Goal: Task Accomplishment & Management: Manage account settings

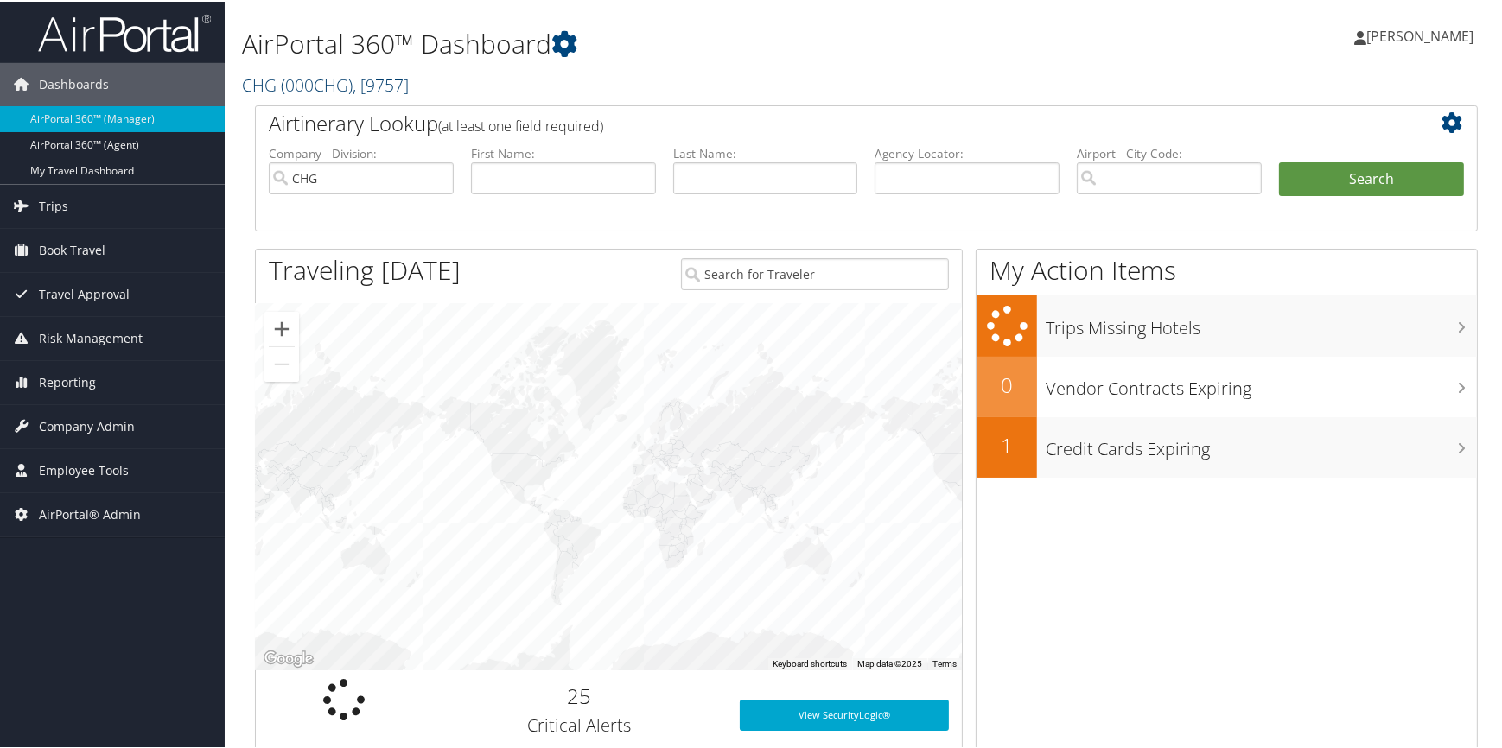
click at [344, 86] on span "( 000CHG )" at bounding box center [317, 83] width 72 height 23
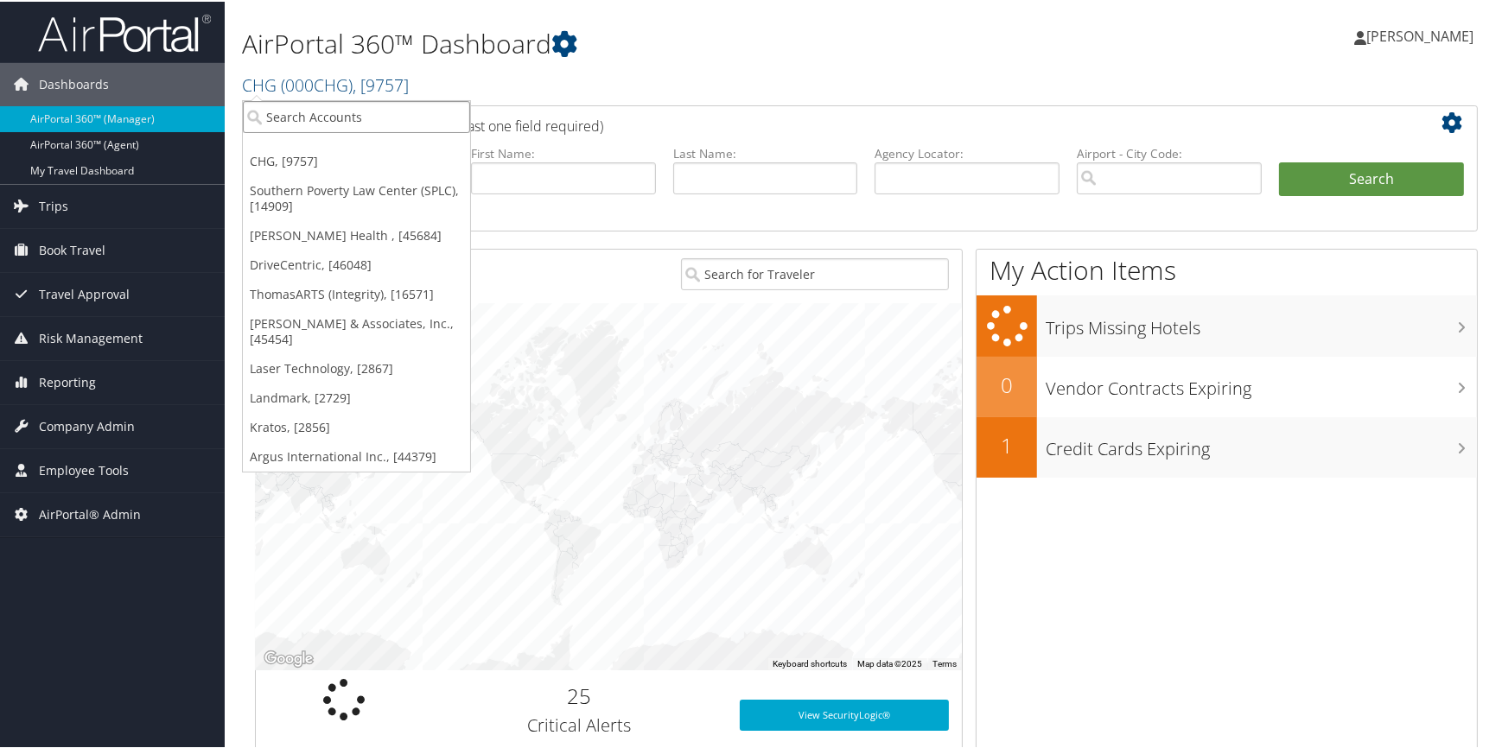
click at [336, 100] on input "search" at bounding box center [356, 115] width 227 height 32
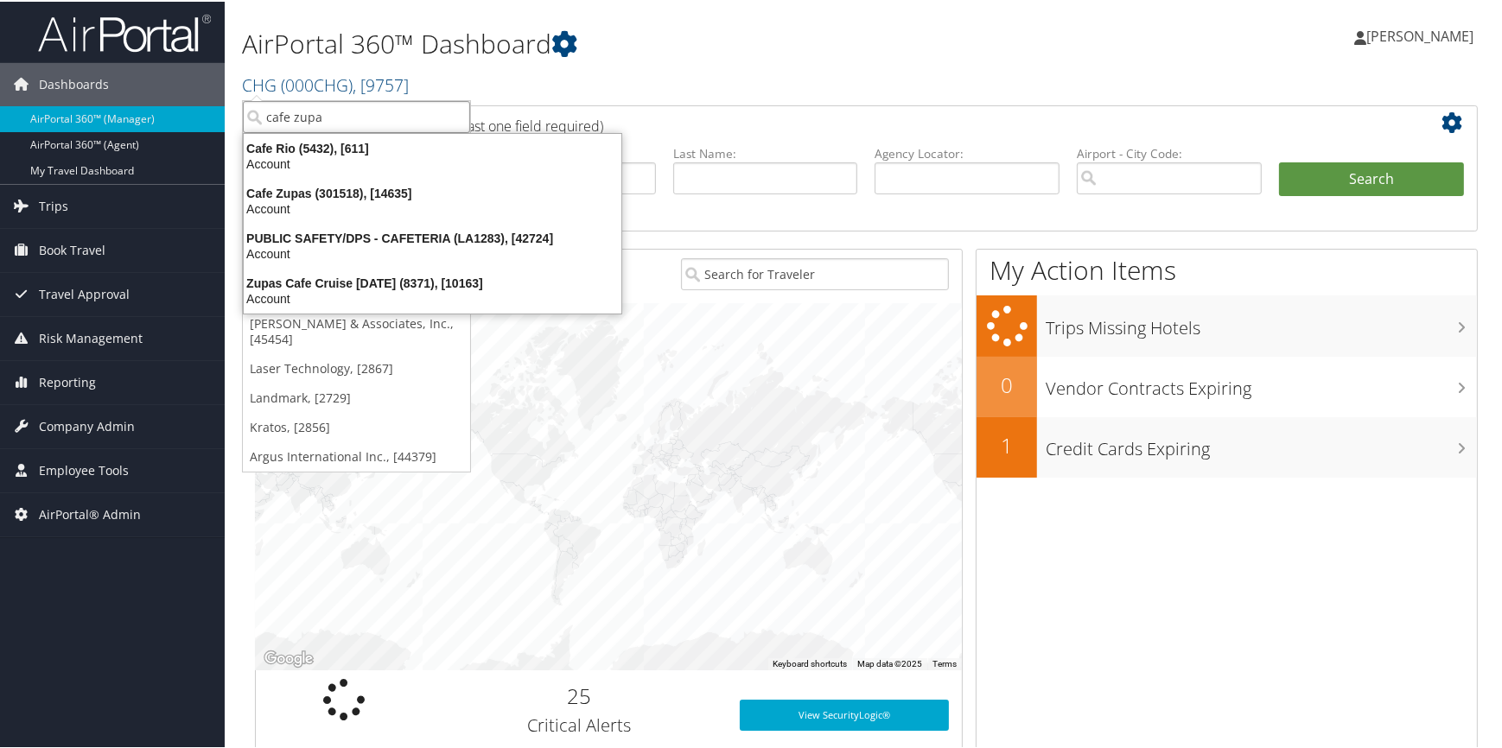
type input "cafe zupas"
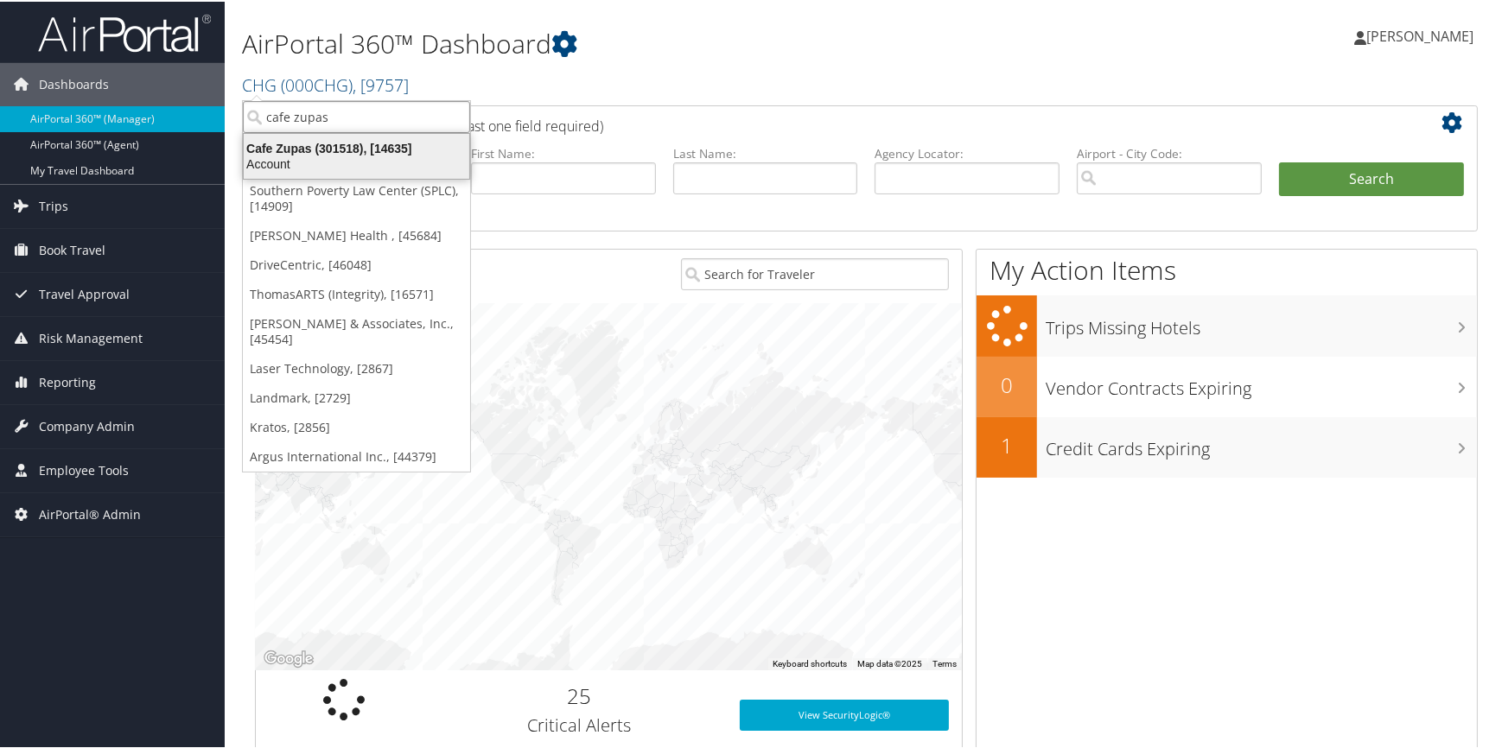
click at [316, 145] on div "Cafe Zupas (301518), [14635]" at bounding box center [356, 147] width 246 height 16
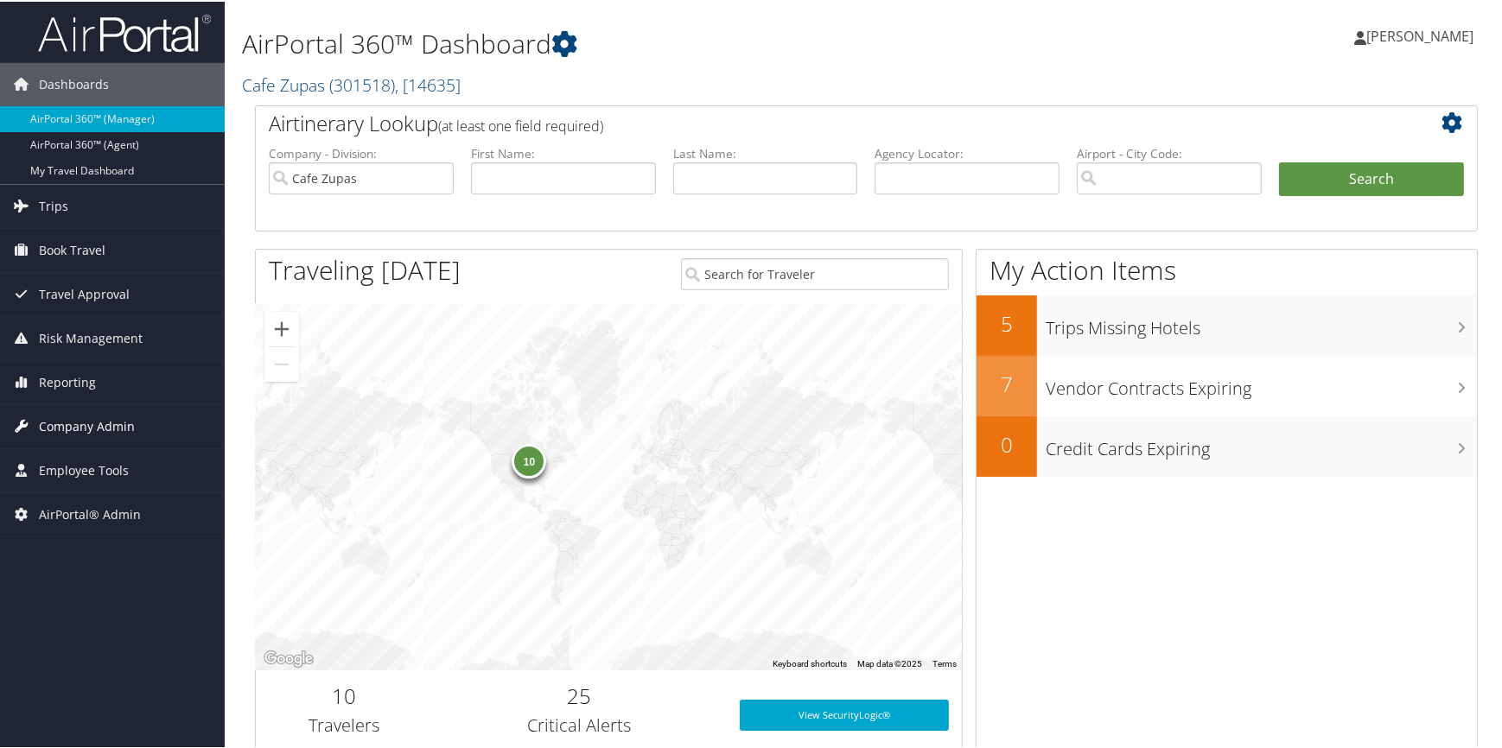
click at [61, 418] on span "Company Admin" at bounding box center [87, 425] width 96 height 43
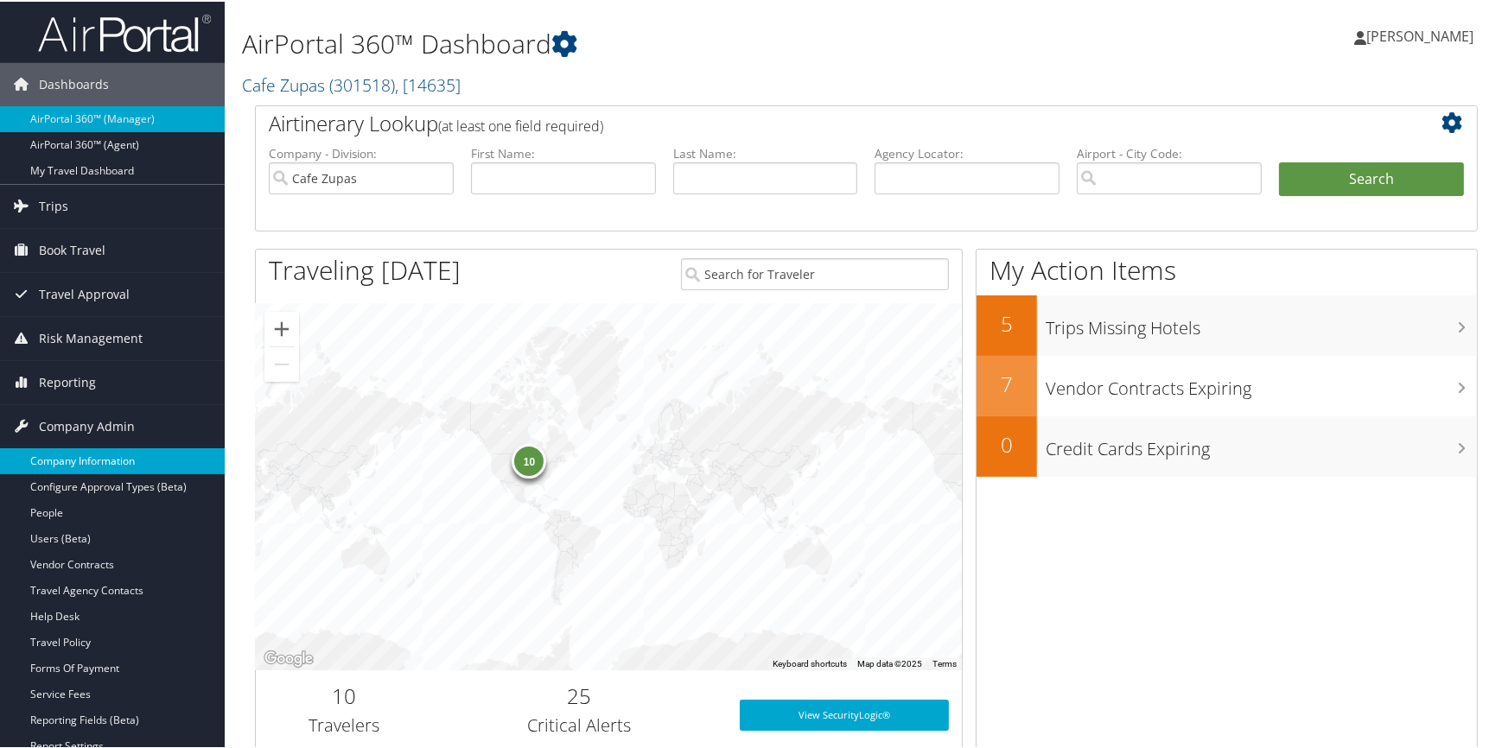
click at [76, 455] on link "Company Information" at bounding box center [112, 460] width 225 height 26
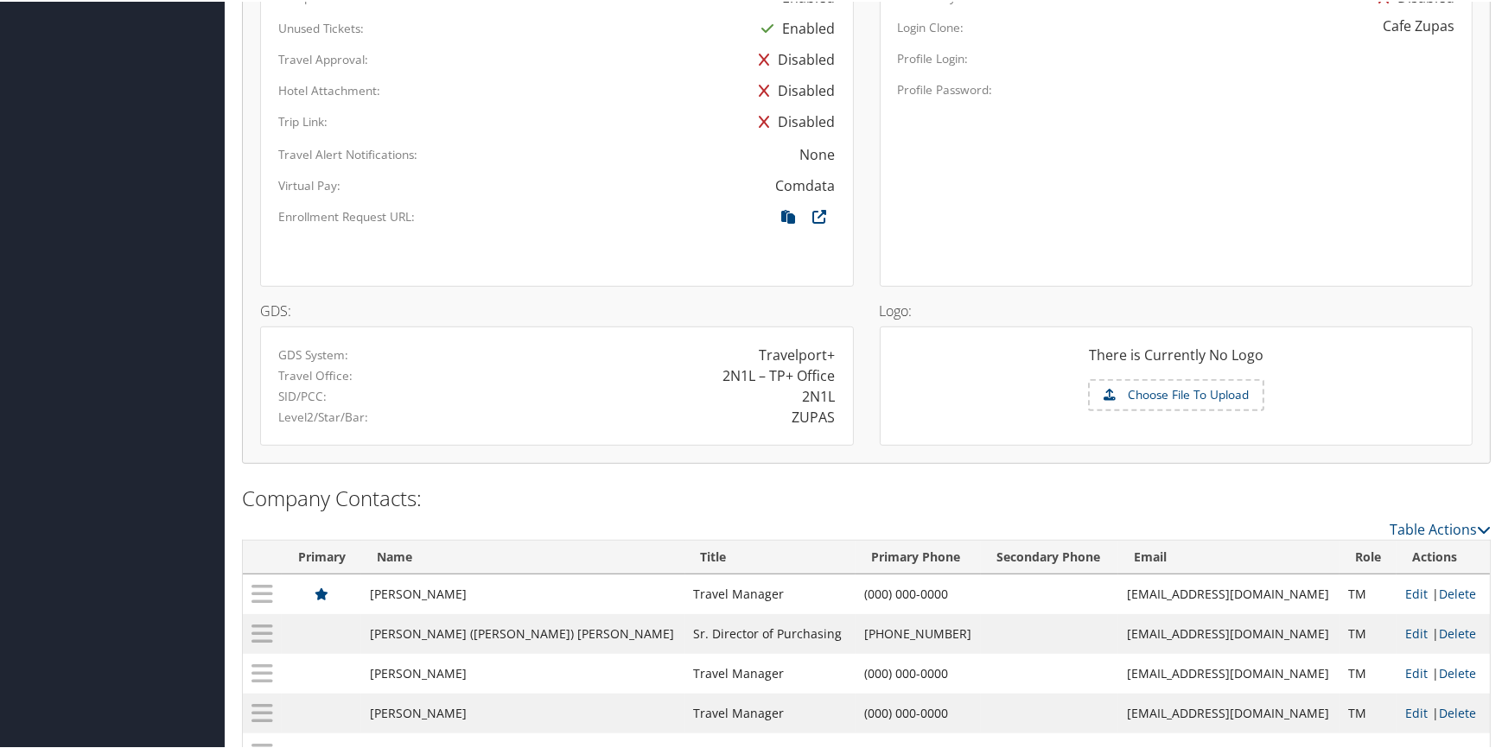
scroll to position [1270, 0]
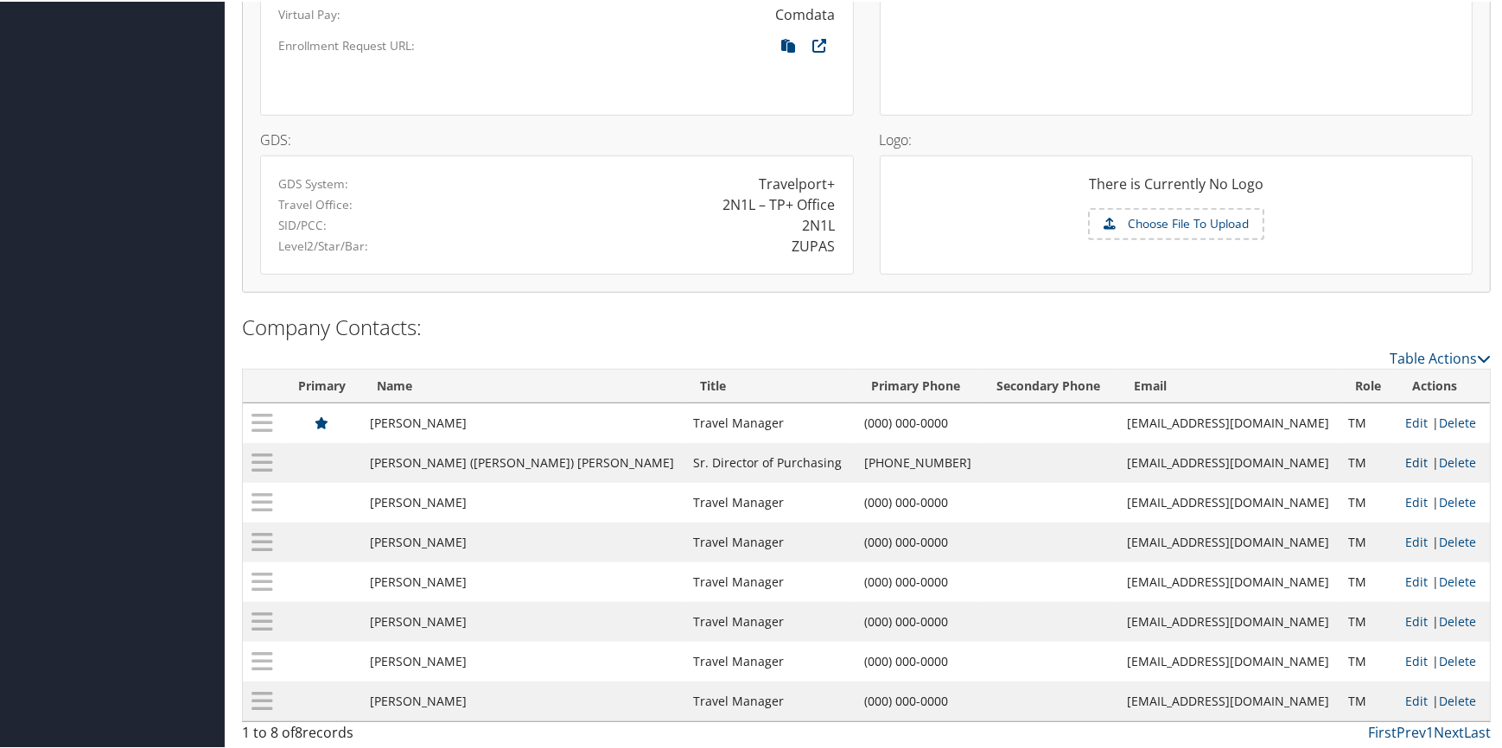
click at [1405, 456] on link "Edit" at bounding box center [1416, 461] width 22 height 16
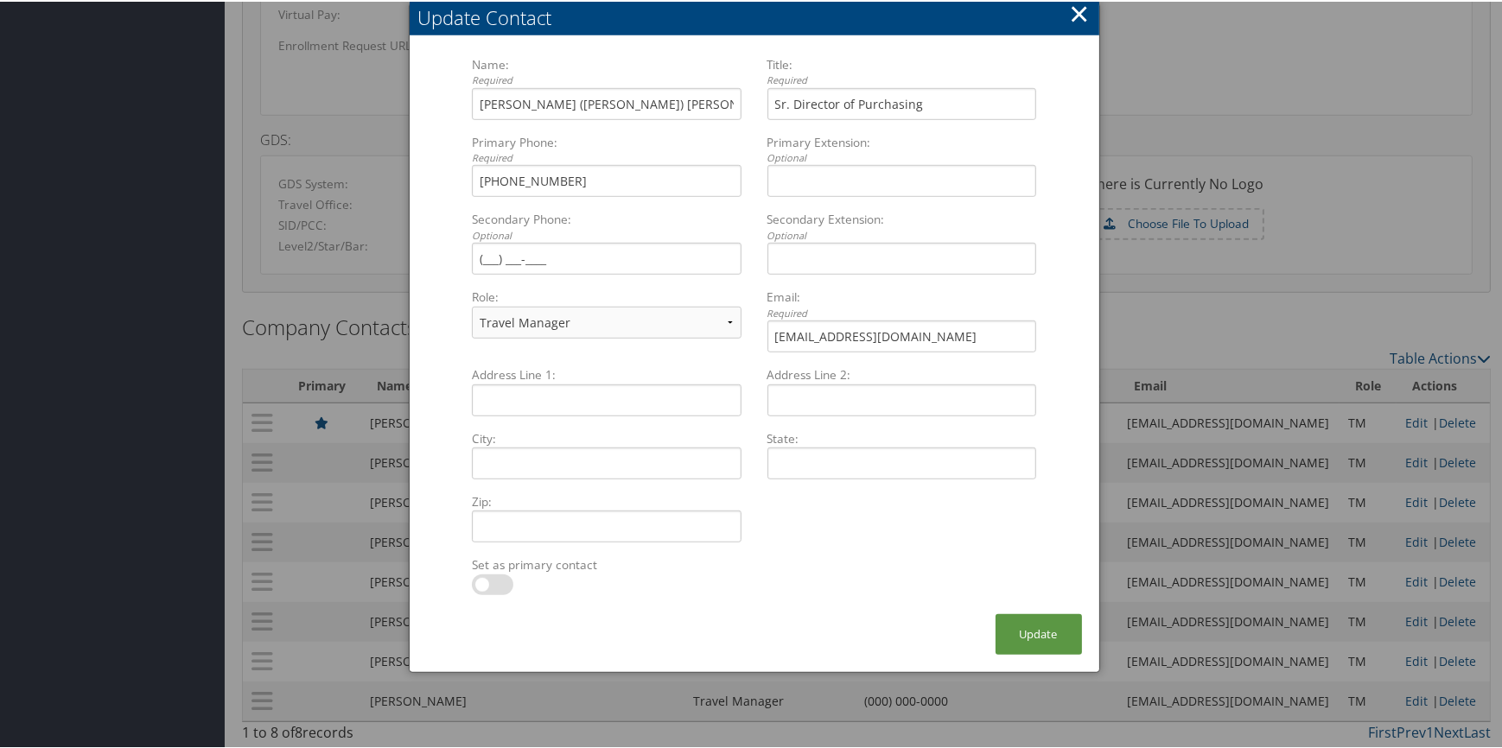
click at [1071, 14] on button "×" at bounding box center [1079, 12] width 20 height 35
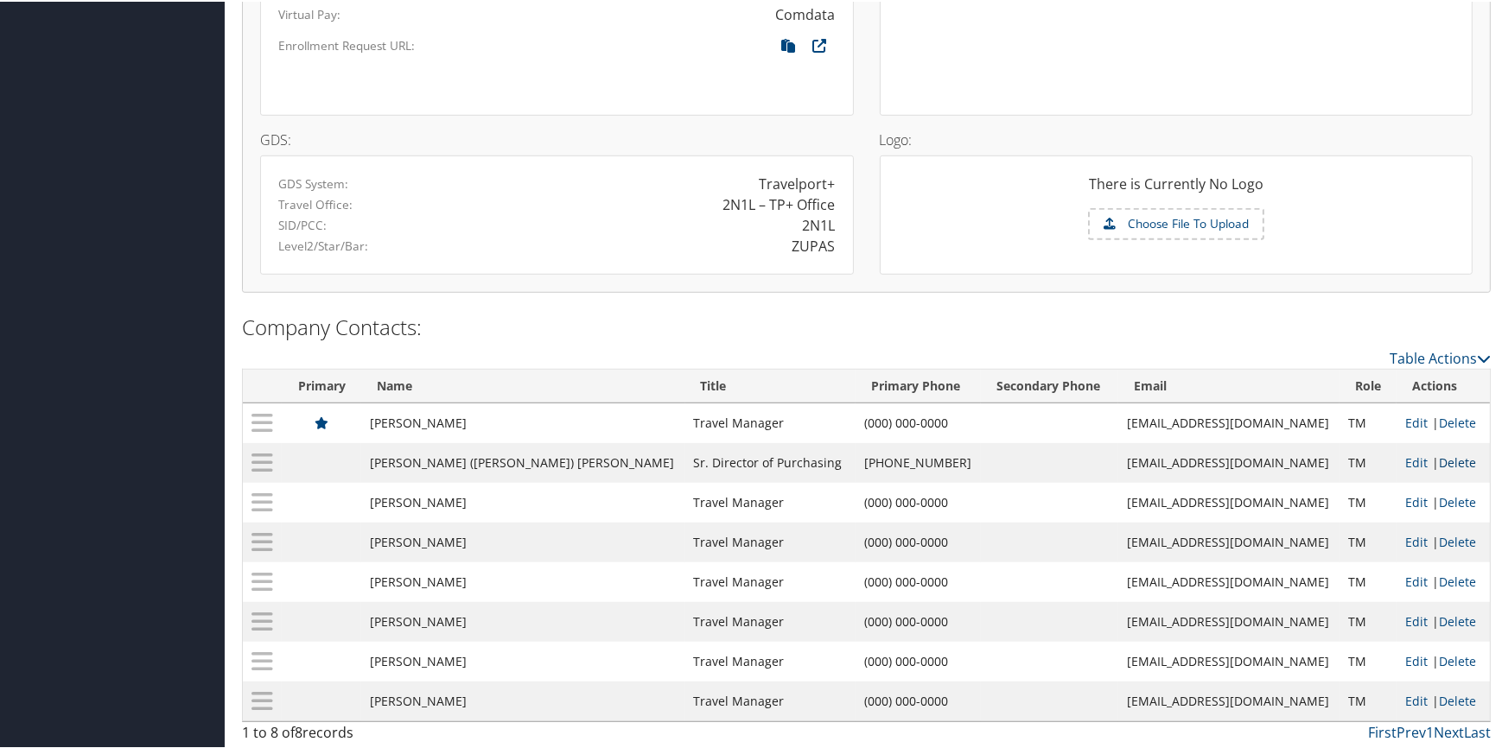
click at [1439, 459] on link "Delete" at bounding box center [1457, 461] width 37 height 16
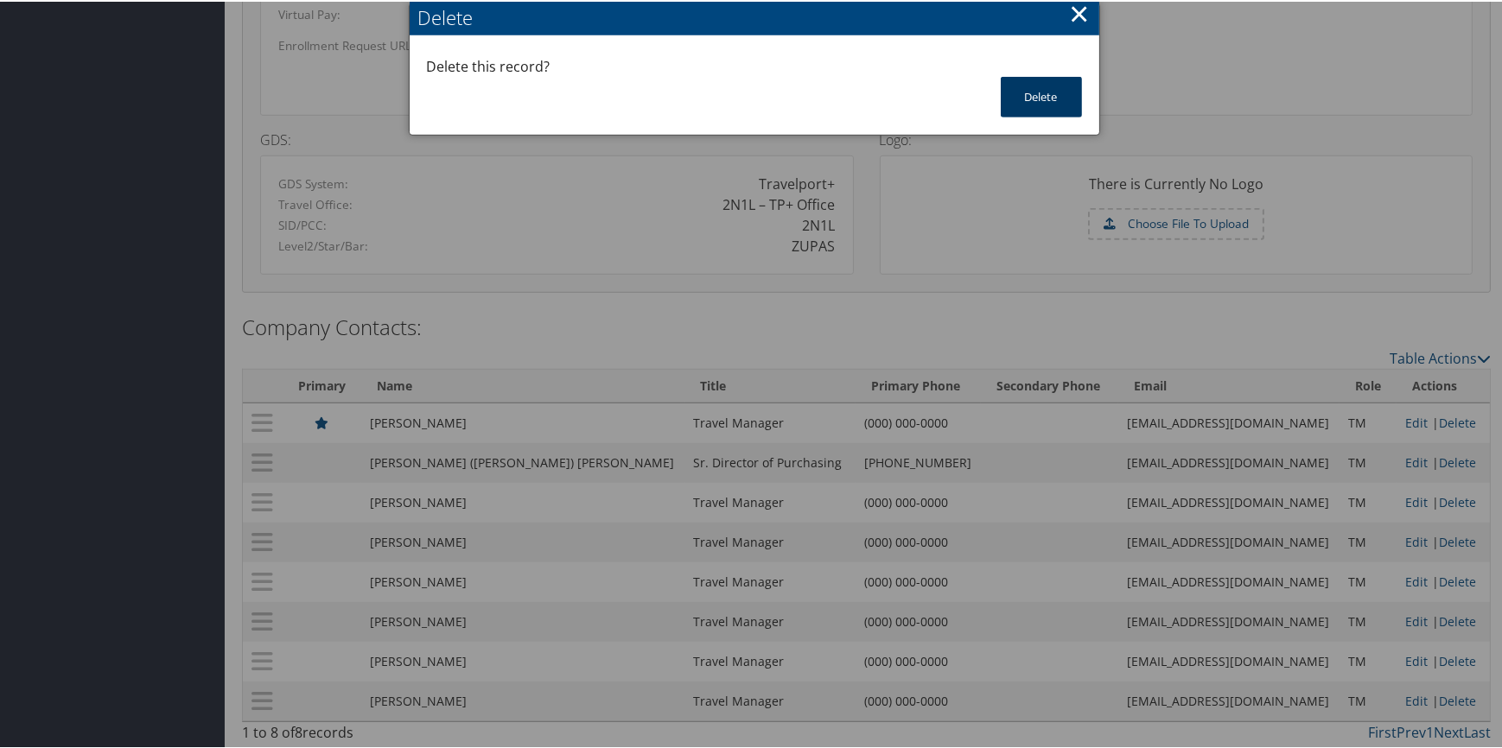
click at [1068, 108] on button "Delete" at bounding box center [1041, 95] width 81 height 41
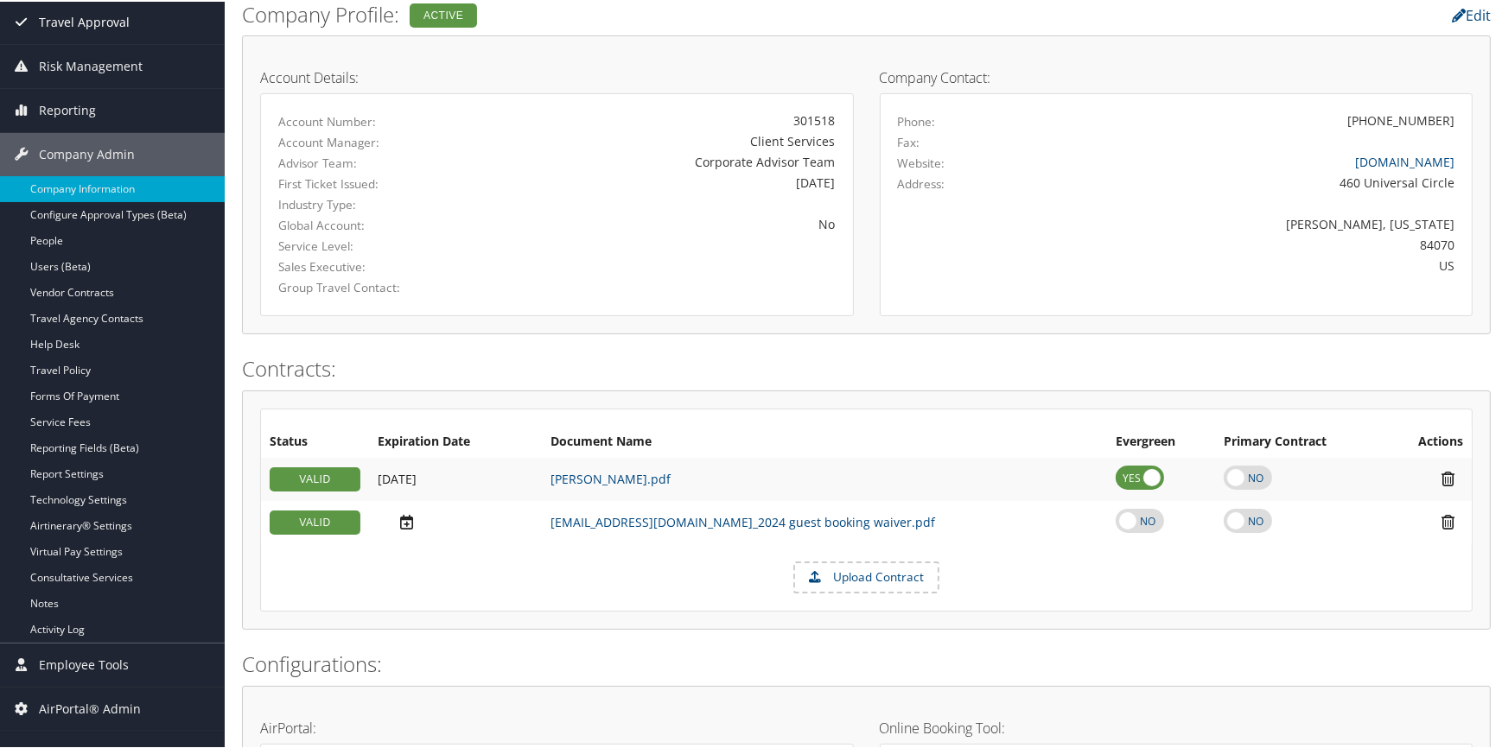
scroll to position [52, 0]
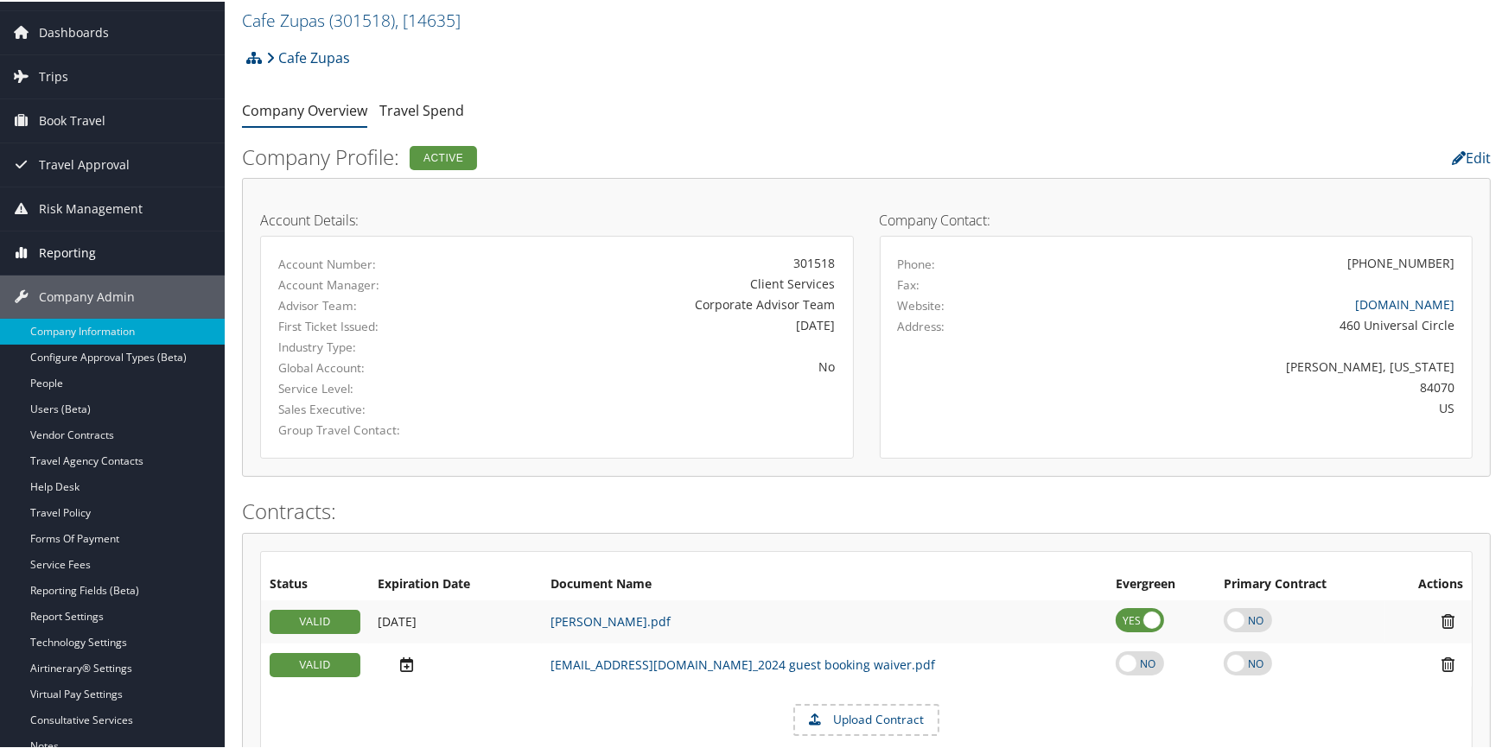
click at [84, 245] on span "Reporting" at bounding box center [67, 251] width 57 height 43
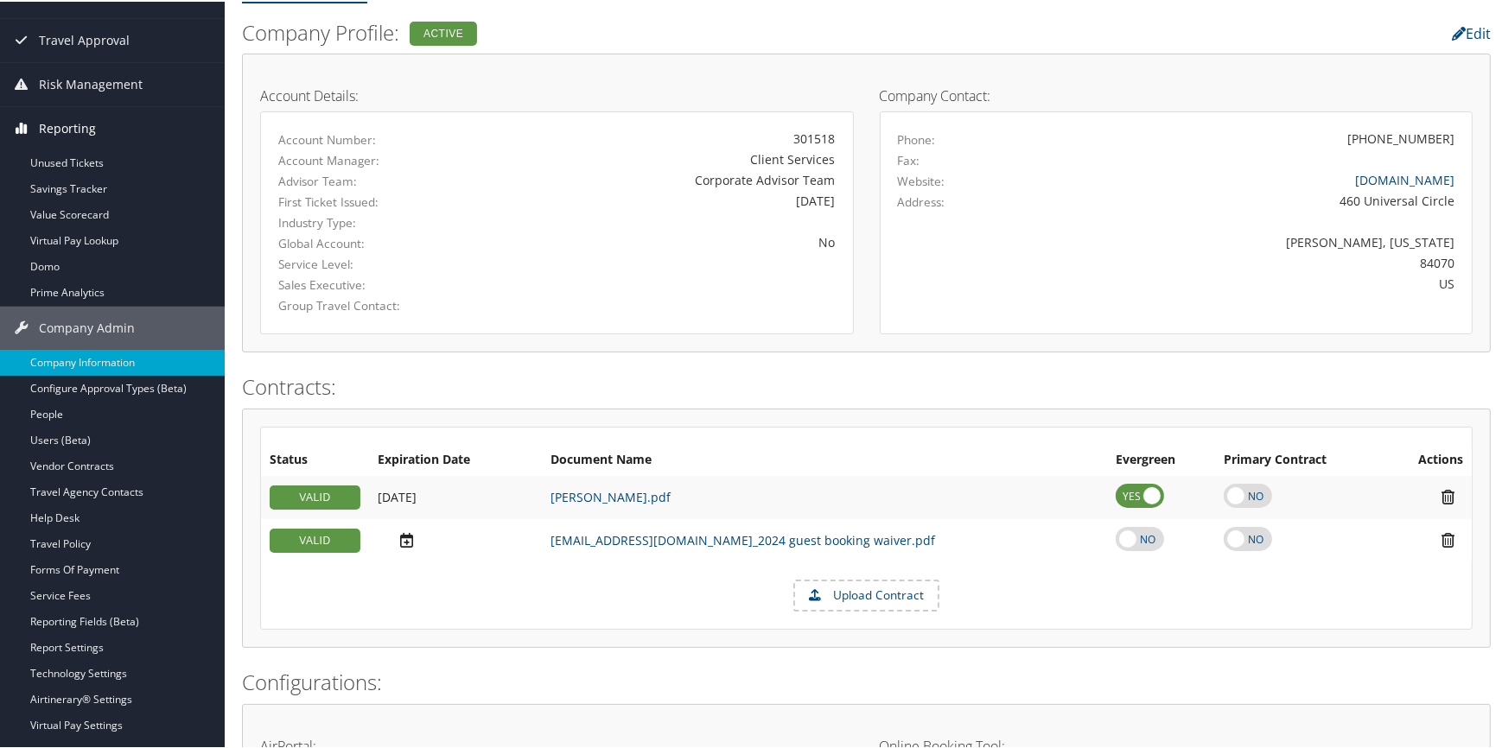
scroll to position [209, 0]
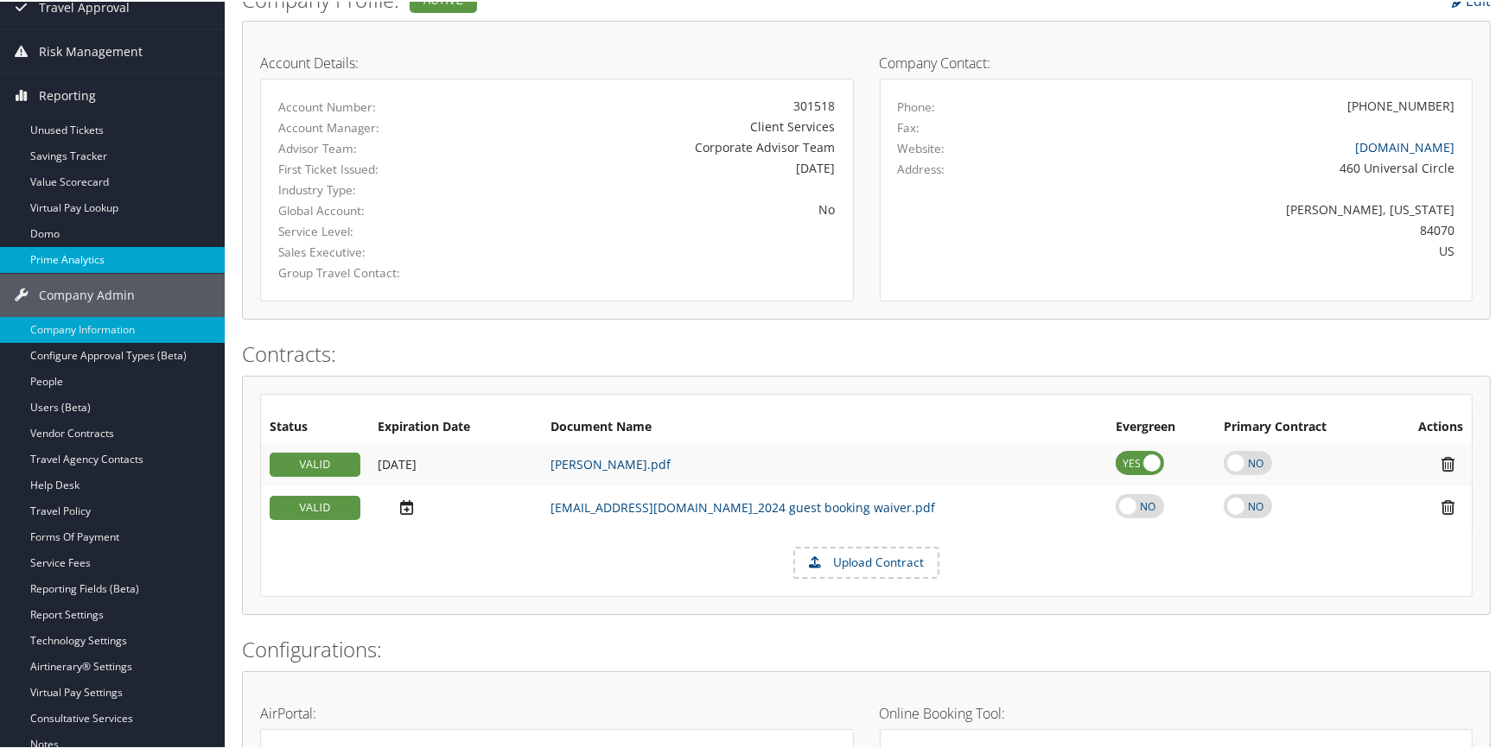
click at [111, 251] on link "Prime Analytics" at bounding box center [112, 258] width 225 height 26
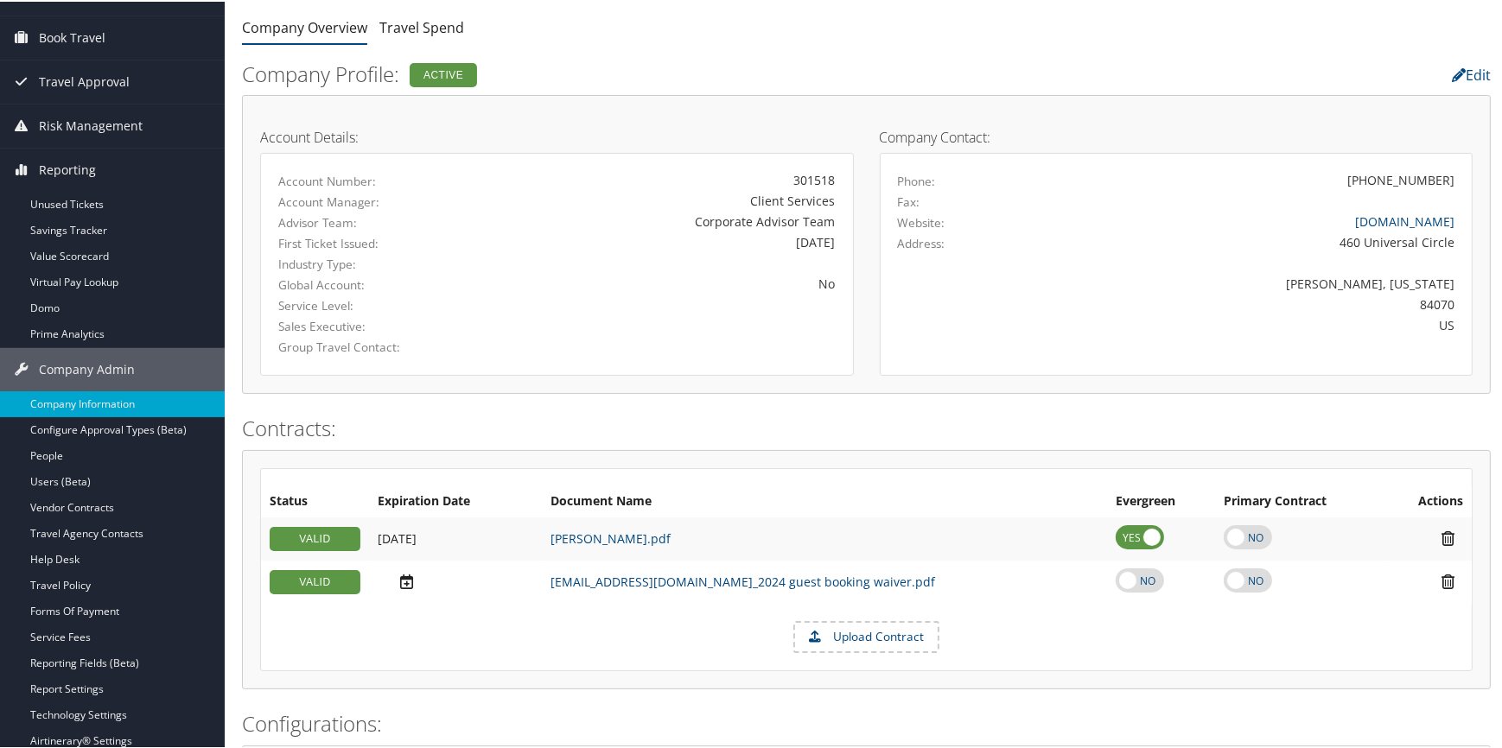
scroll to position [0, 0]
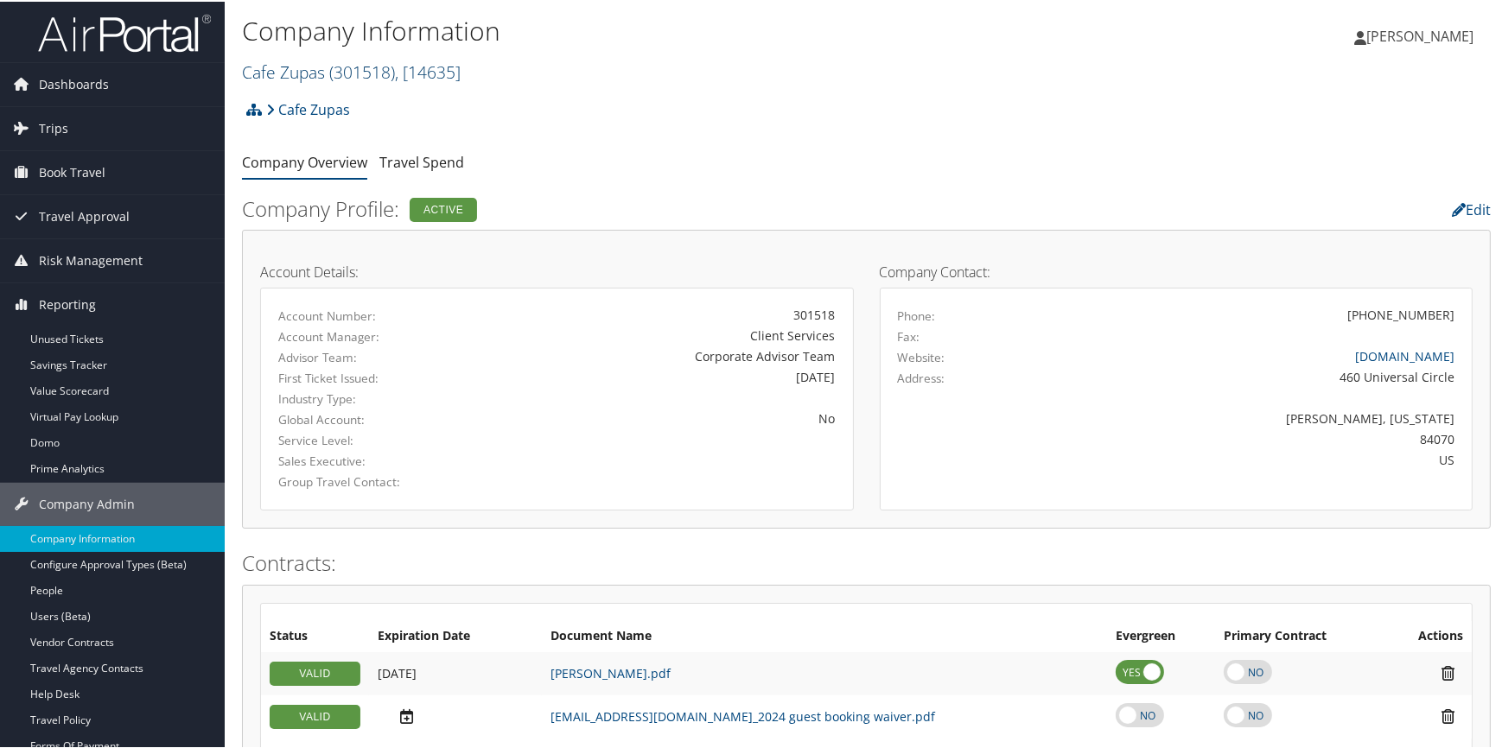
click at [292, 73] on link "Cafe Zupas ( 301518 ) , [ 14635 ]" at bounding box center [351, 70] width 219 height 23
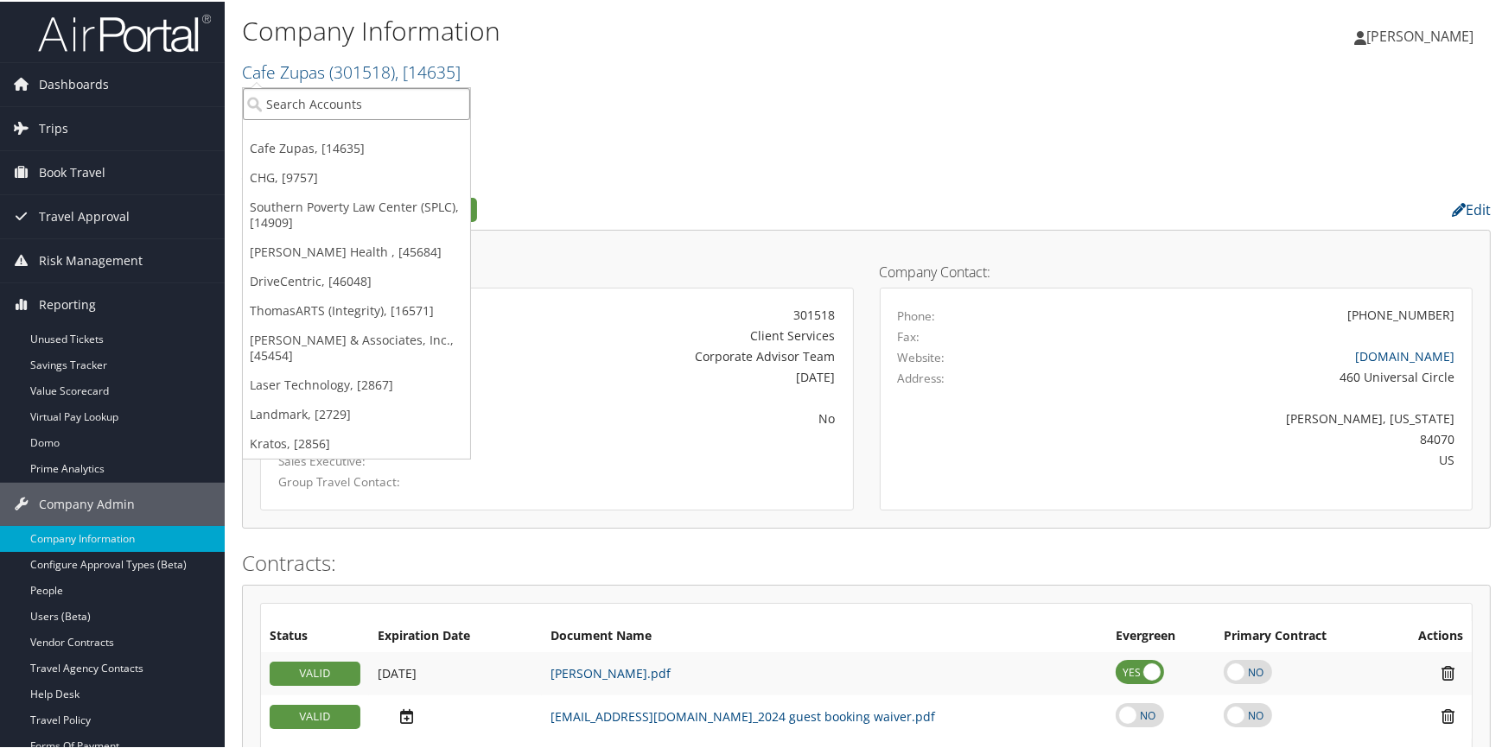
click at [280, 101] on input "search" at bounding box center [356, 102] width 227 height 32
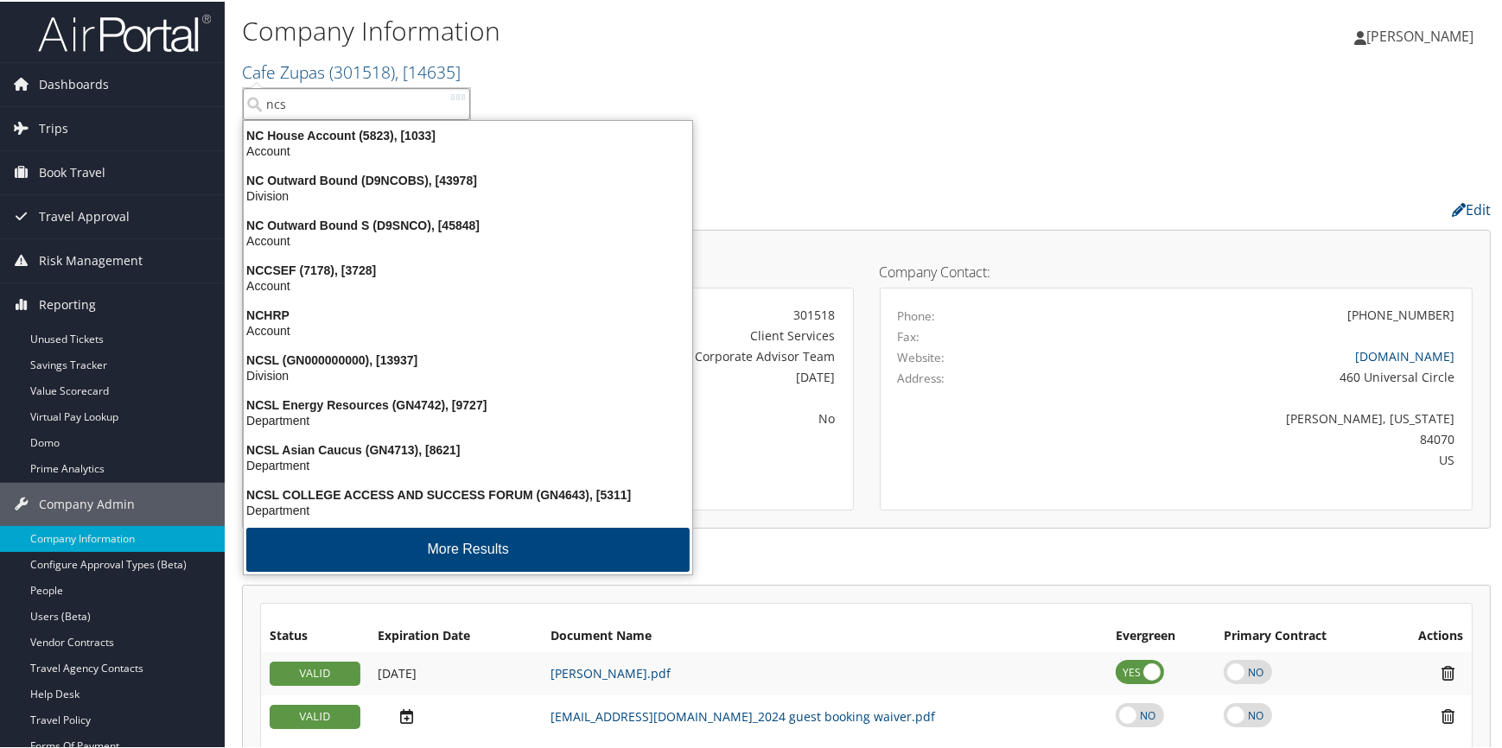
type input "ncsl"
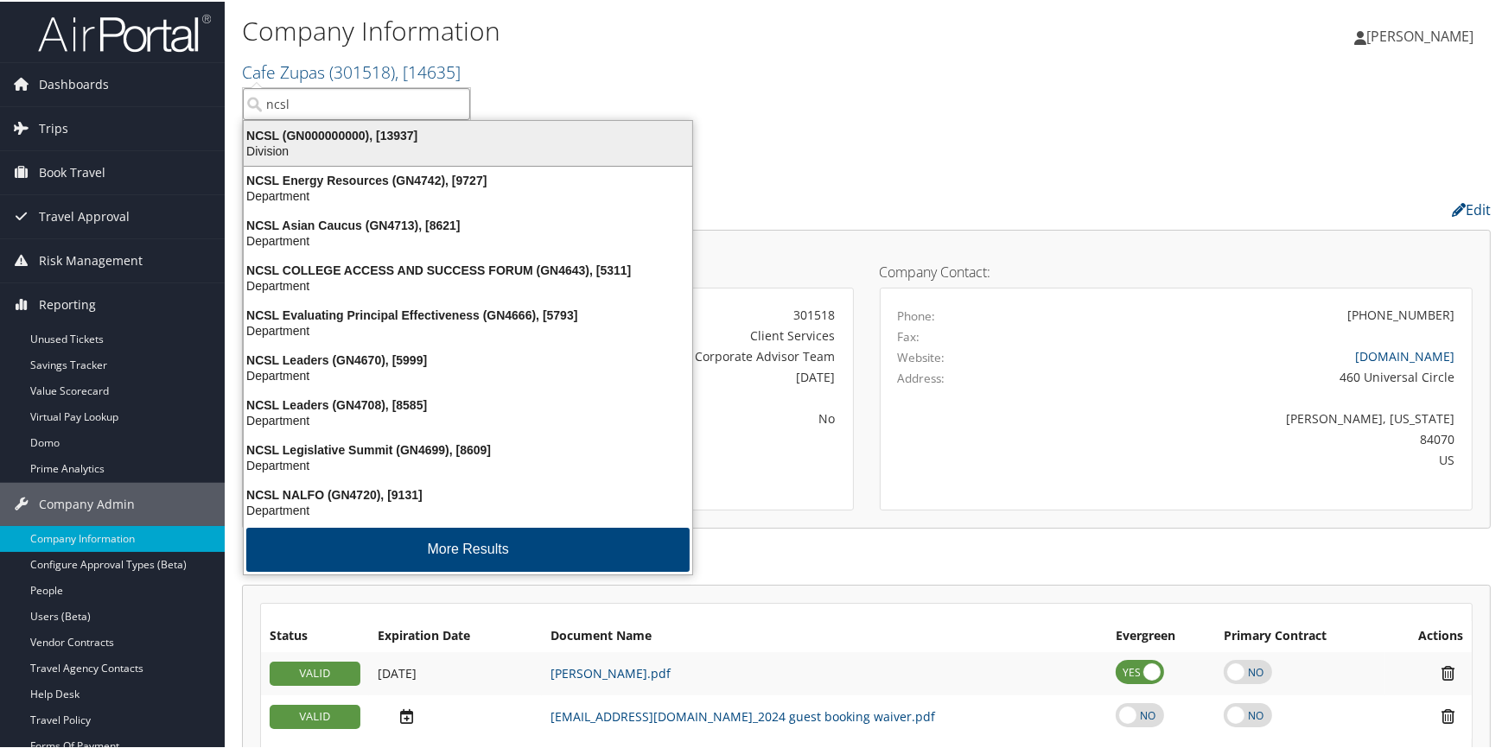
click at [311, 156] on div "NCSL (GN000000000), [13937] Division" at bounding box center [467, 142] width 443 height 40
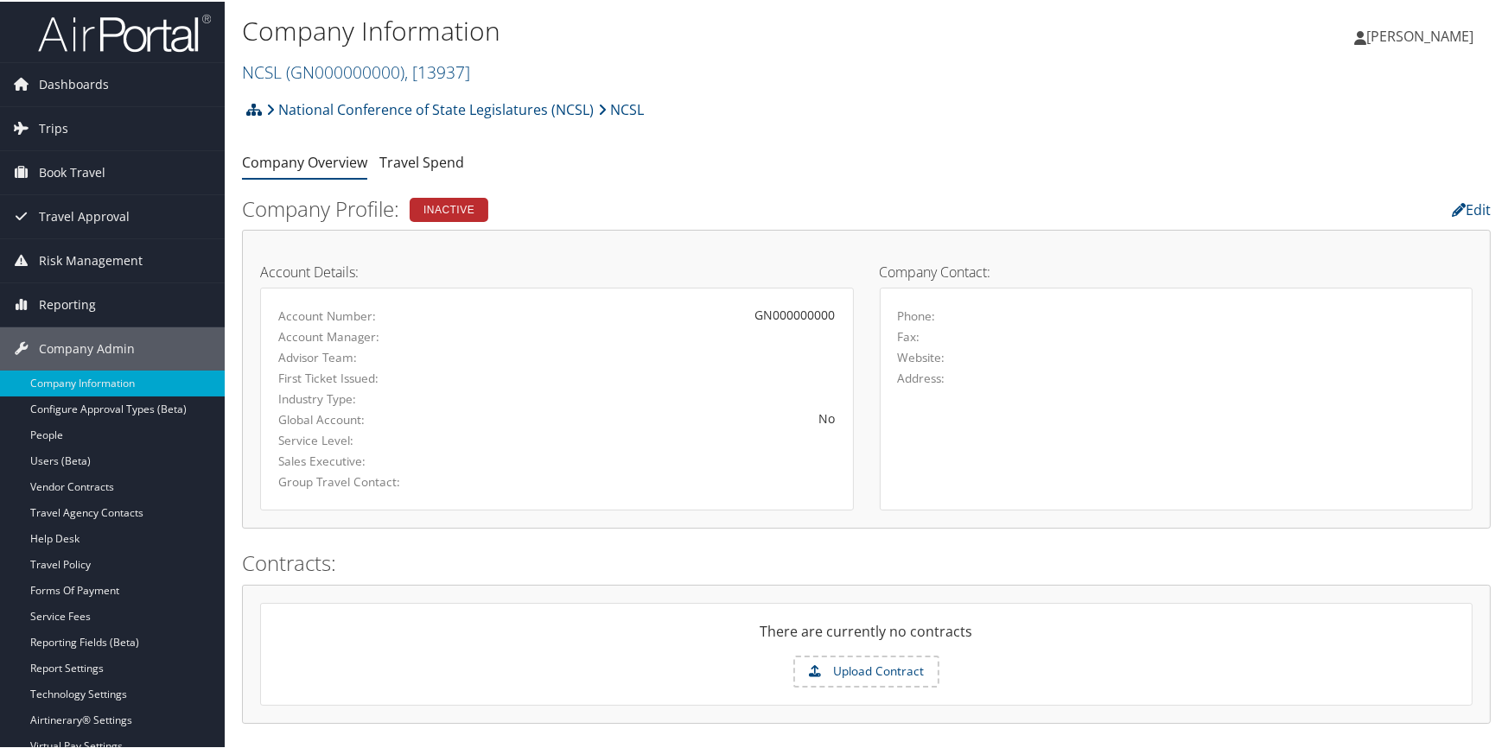
click at [251, 105] on icon at bounding box center [254, 108] width 16 height 14
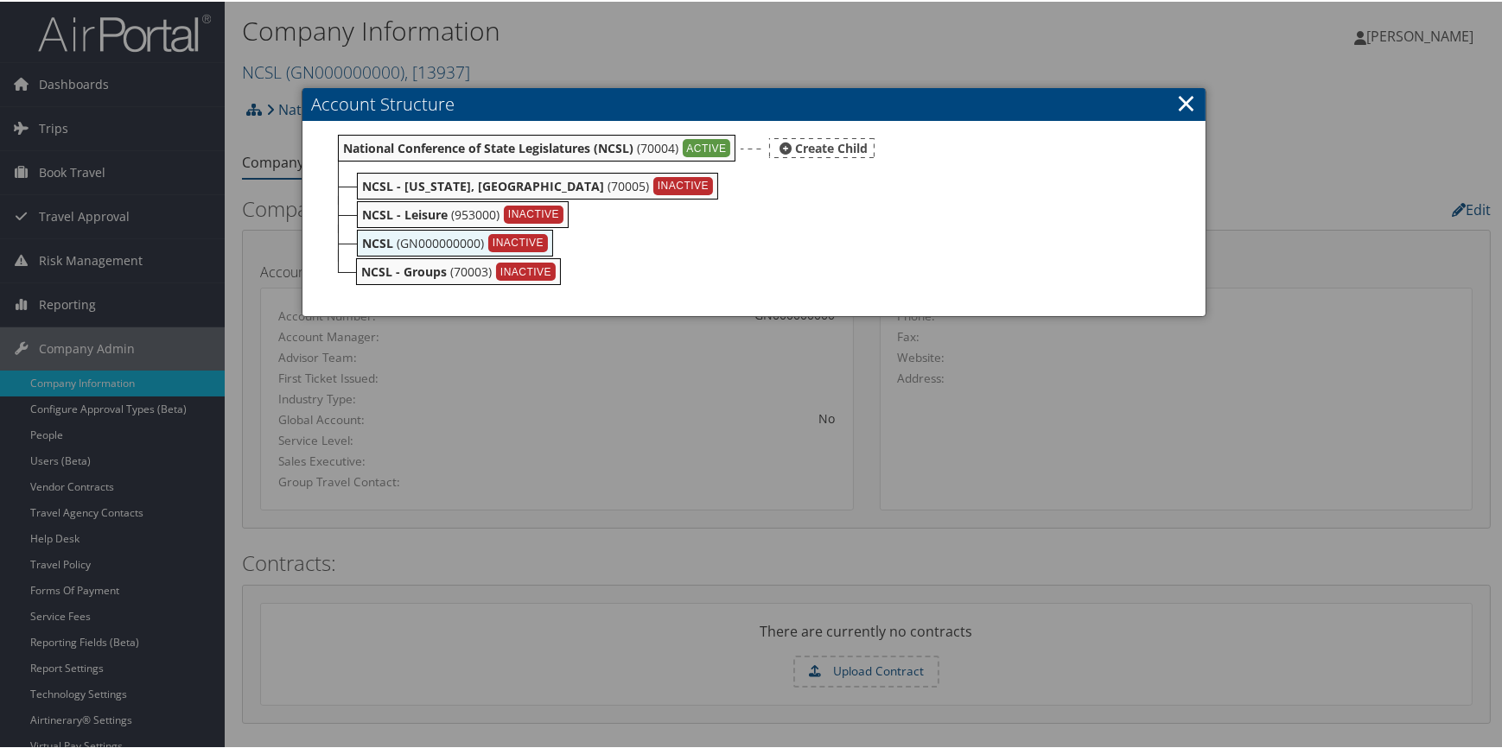
click at [528, 146] on b "National Conference of State Legislatures (NCSL)" at bounding box center [488, 146] width 290 height 16
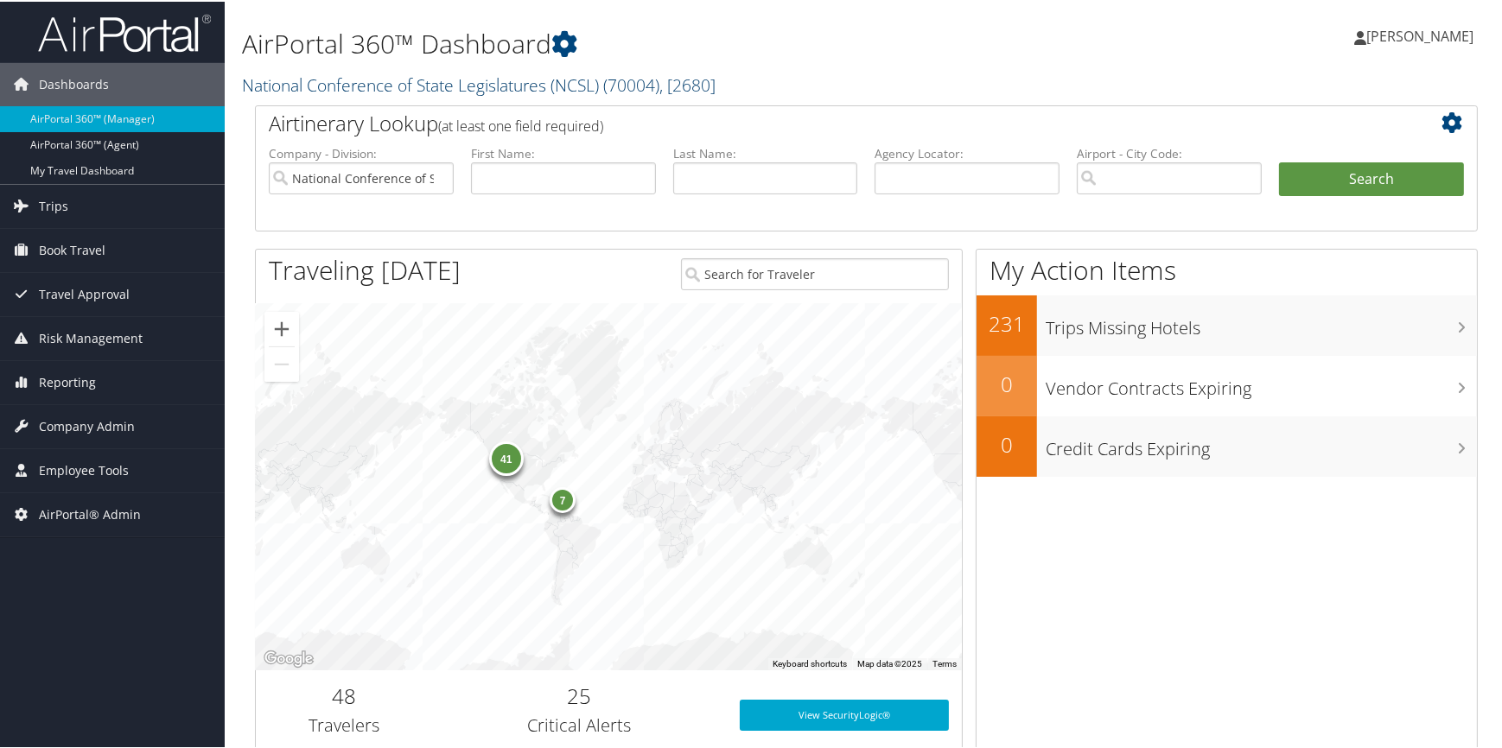
click at [327, 80] on link "National Conference of State Legislatures (NCSL) ( 70004 ) , [ 2680 ]" at bounding box center [479, 83] width 474 height 23
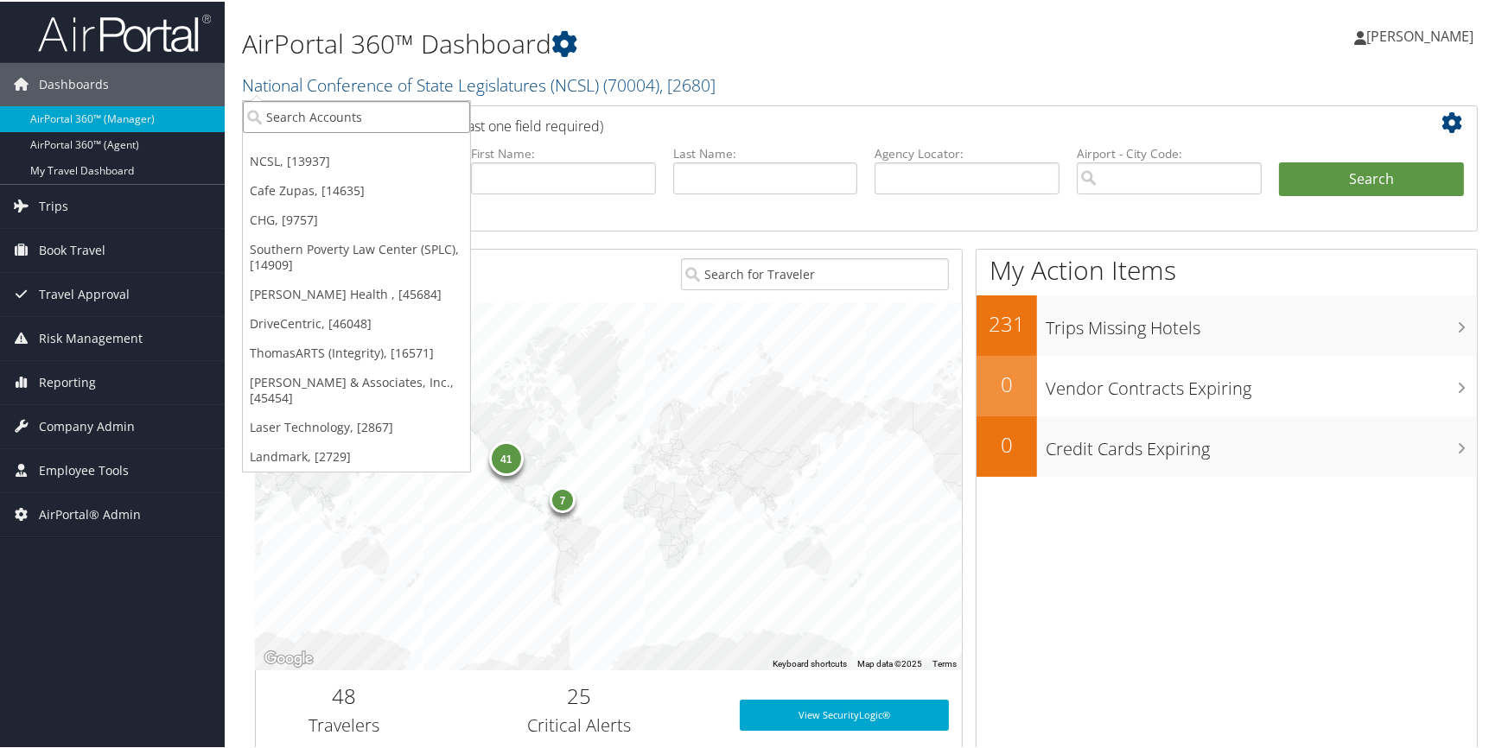
click at [324, 113] on input "search" at bounding box center [356, 115] width 227 height 32
type input "aviation and mi"
drag, startPoint x: 372, startPoint y: 121, endPoint x: 310, endPoint y: 124, distance: 62.3
click at [310, 124] on input "aviation and mi" at bounding box center [356, 115] width 227 height 32
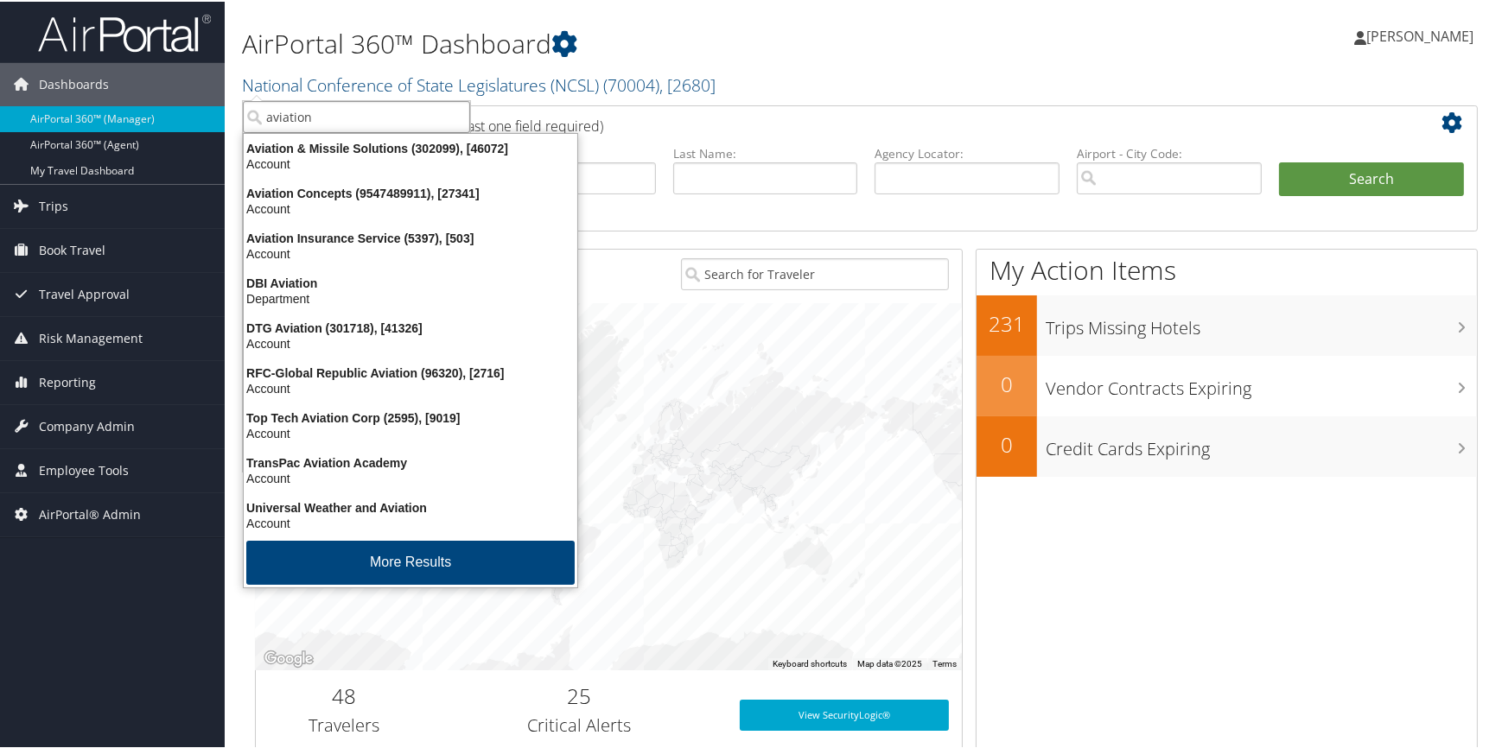
type input "aviation &"
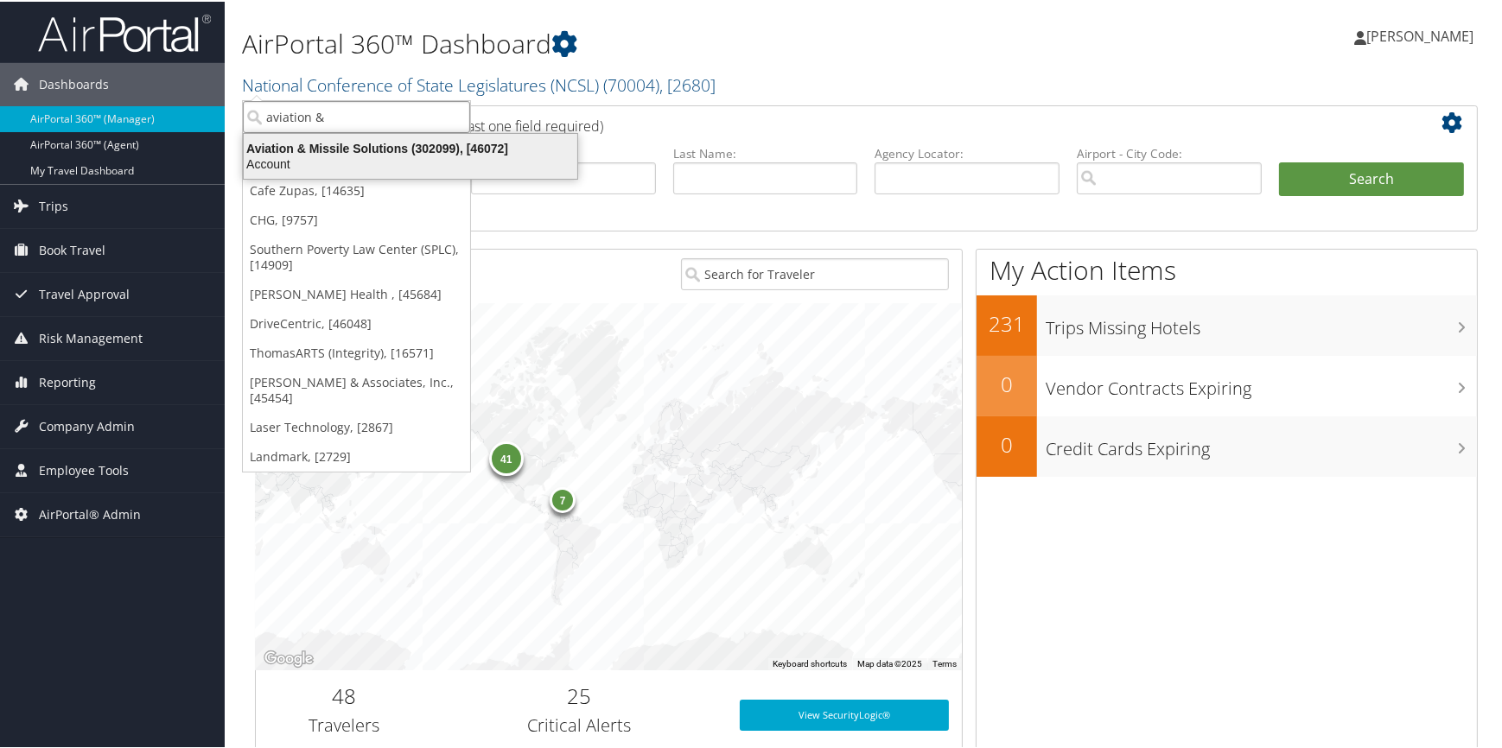
click at [312, 150] on div "Aviation & Missile Solutions (302099), [46072]" at bounding box center [410, 147] width 354 height 16
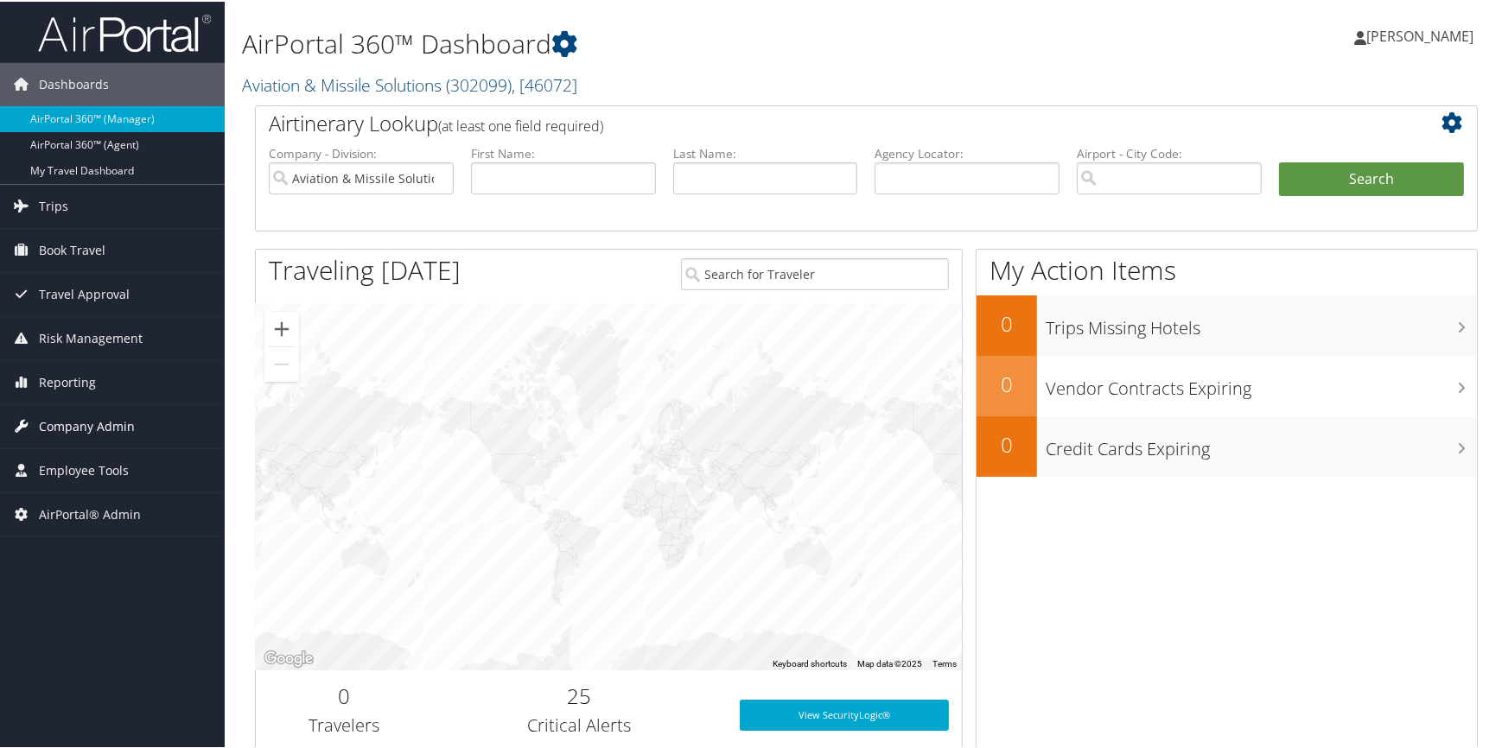
click at [109, 423] on span "Company Admin" at bounding box center [87, 425] width 96 height 43
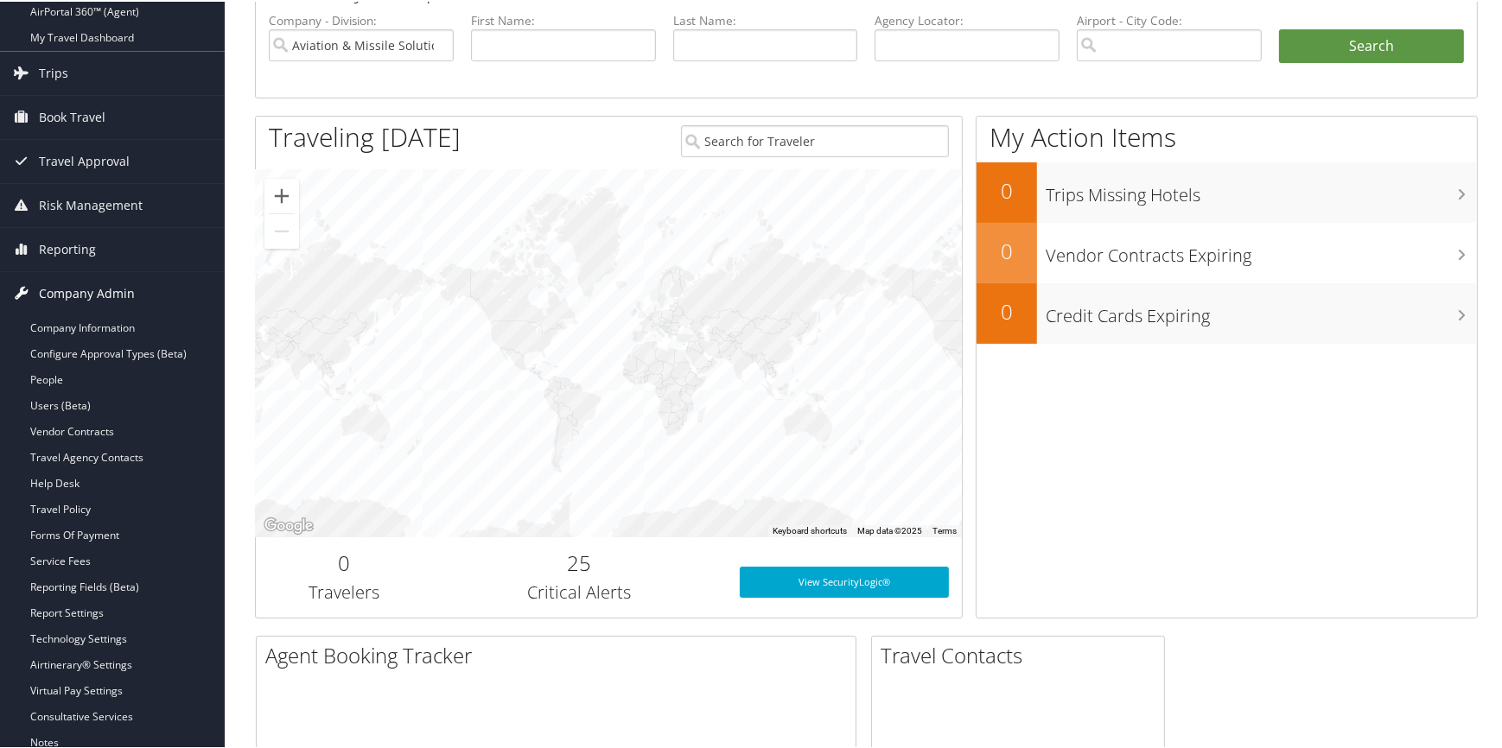
scroll to position [156, 0]
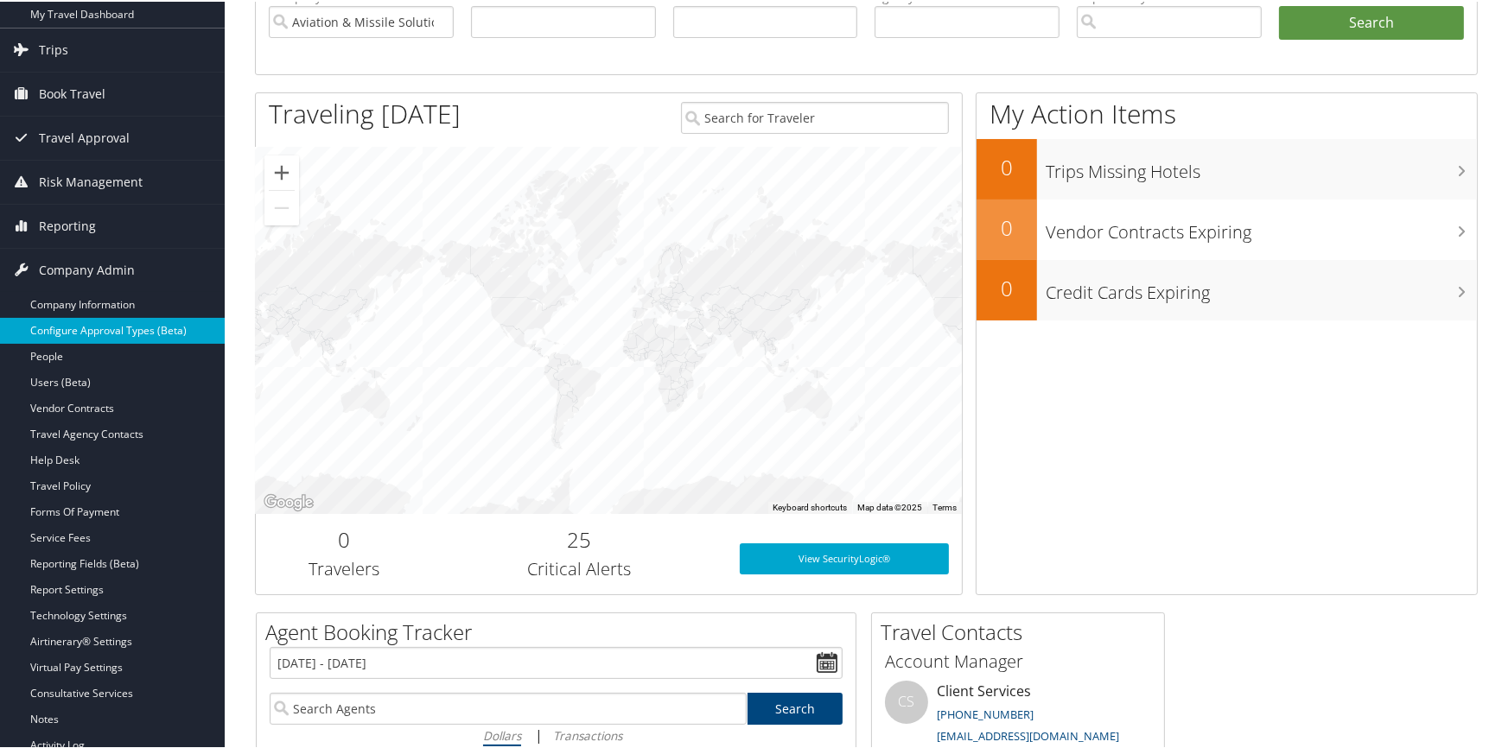
click at [134, 322] on link "Configure Approval Types (Beta)" at bounding box center [112, 329] width 225 height 26
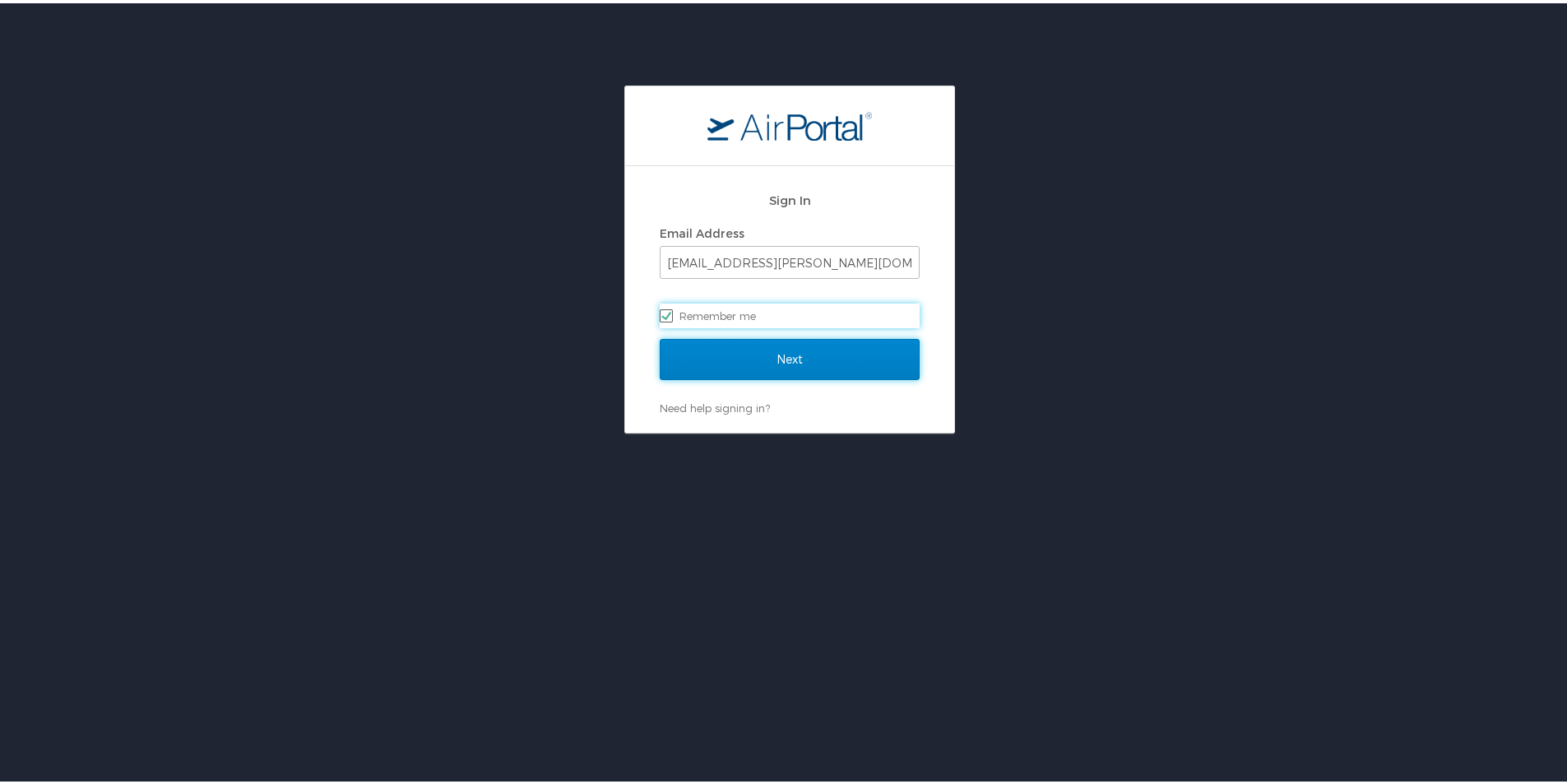
click at [763, 350] on input "Next" at bounding box center [789, 356] width 260 height 41
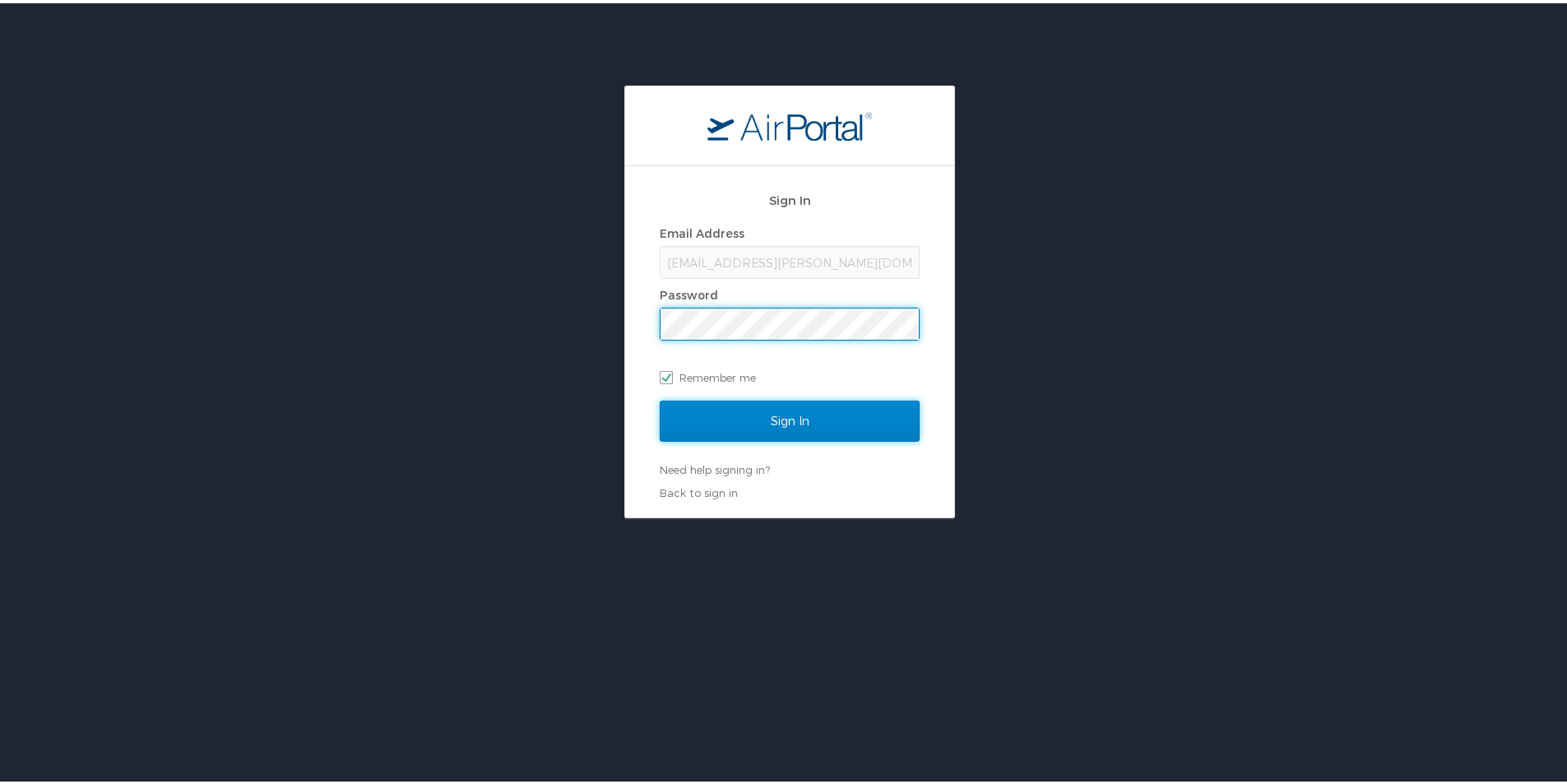
click at [703, 423] on input "Sign In" at bounding box center [789, 417] width 260 height 41
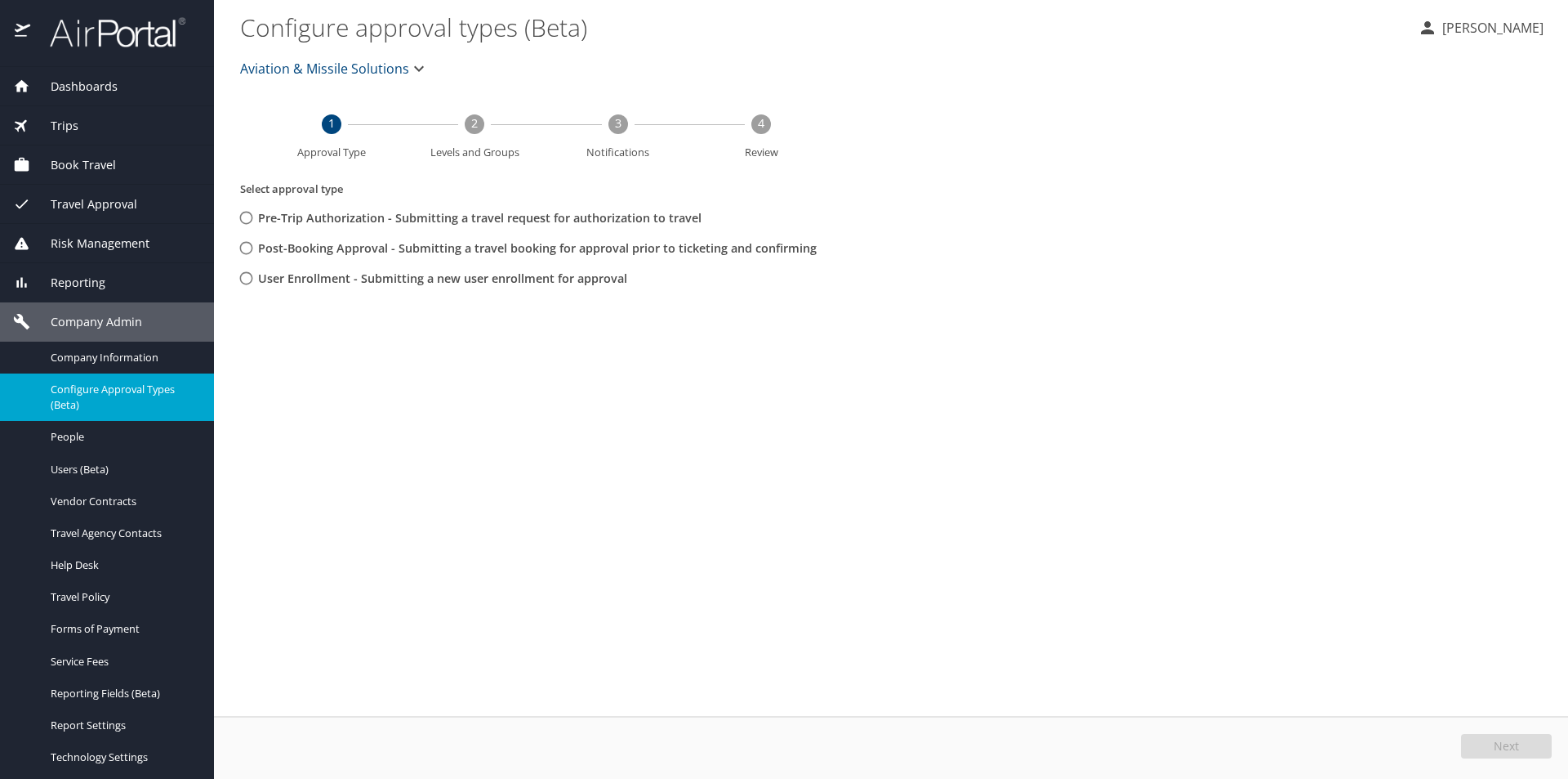
click at [245, 284] on input "User Enrollment - Submitting a new user enrollment for approval" at bounding box center [247, 278] width 30 height 30
radio input "true"
click at [1485, 743] on button "Next" at bounding box center [1507, 746] width 91 height 25
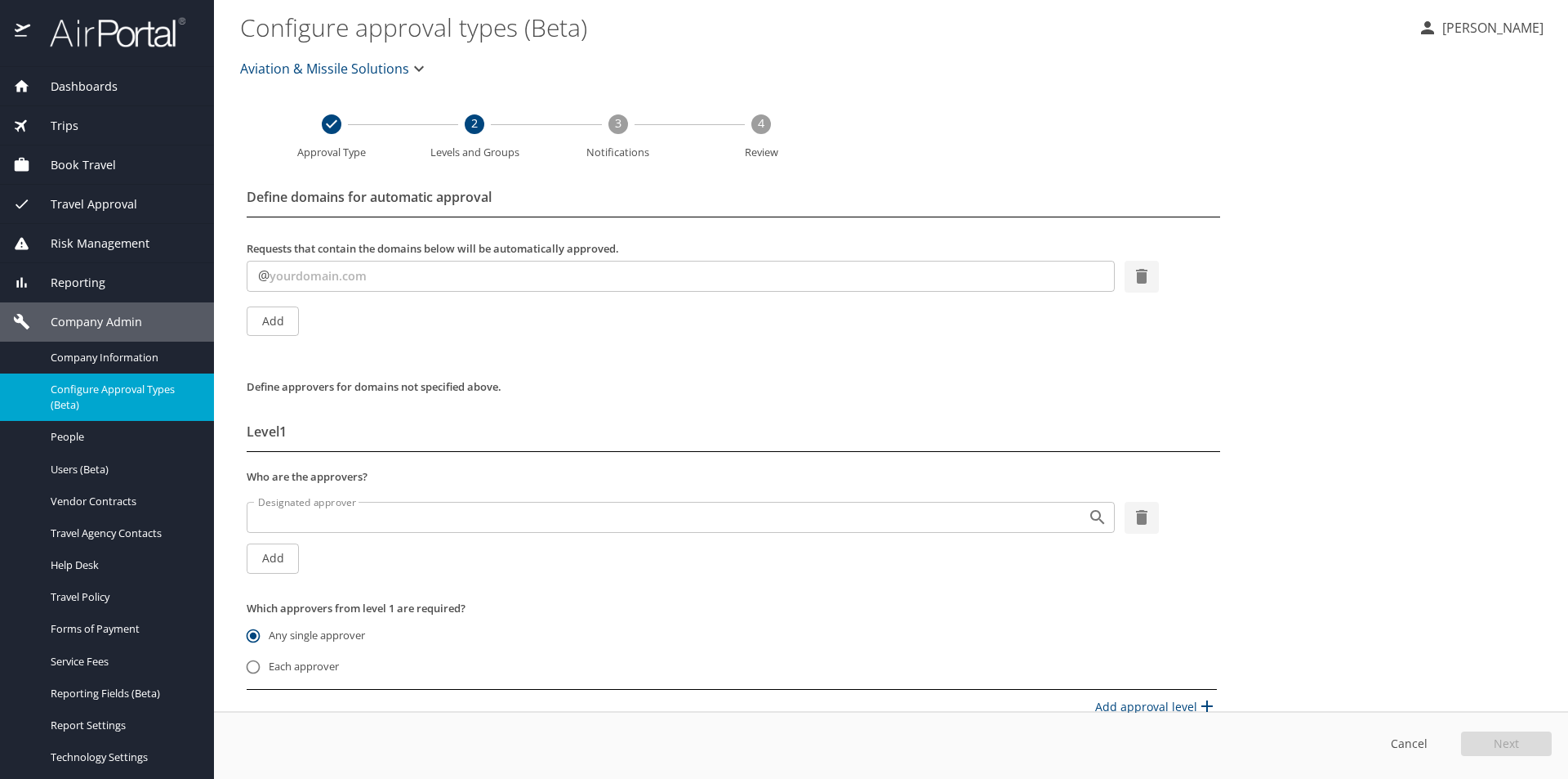
click at [275, 323] on span "Add" at bounding box center [273, 321] width 26 height 21
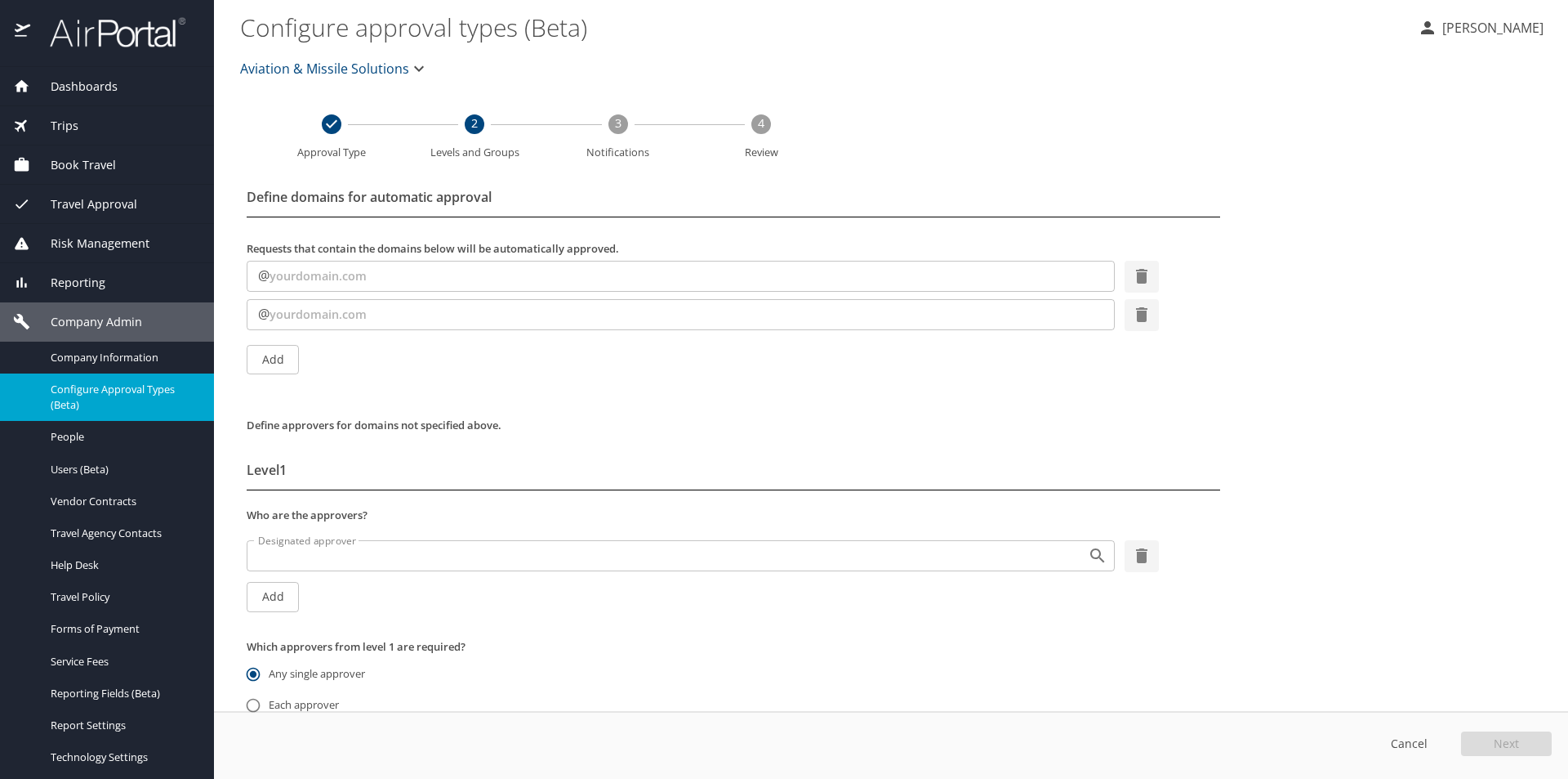
click at [287, 278] on input "text" at bounding box center [692, 276] width 845 height 31
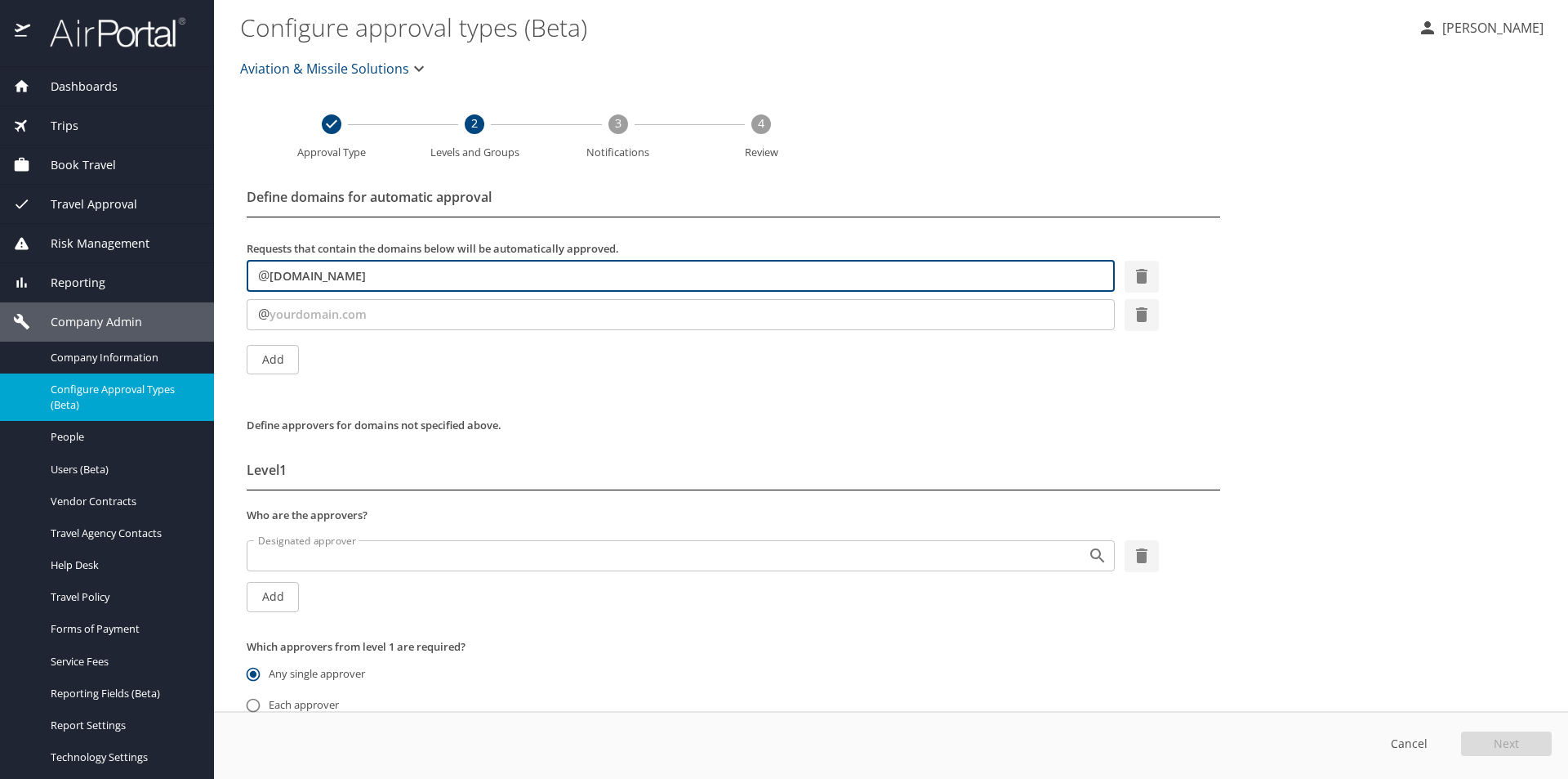
type input "[DOMAIN_NAME]"
click at [292, 306] on input "text" at bounding box center [692, 314] width 845 height 31
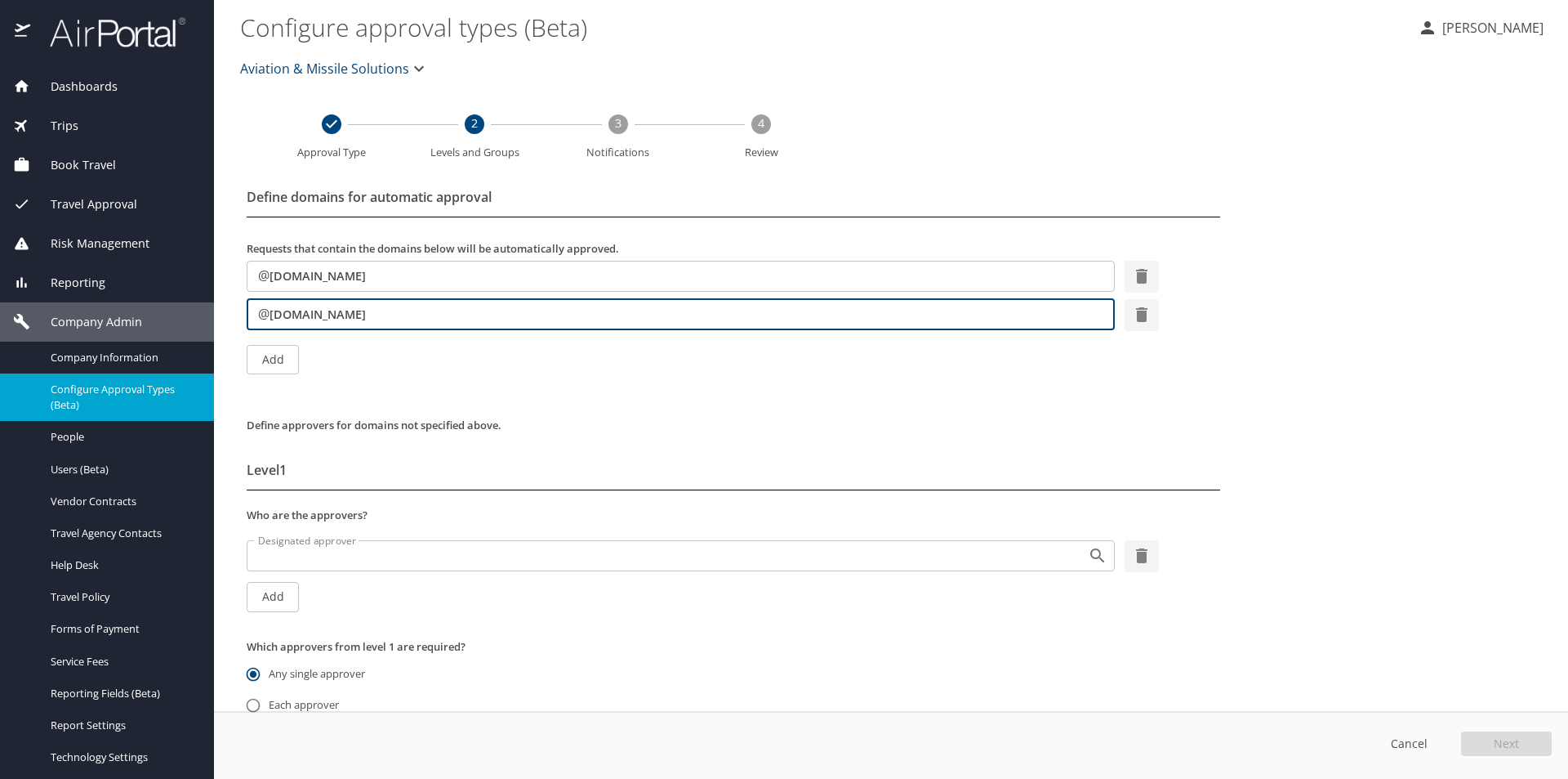
type input "[DOMAIN_NAME]"
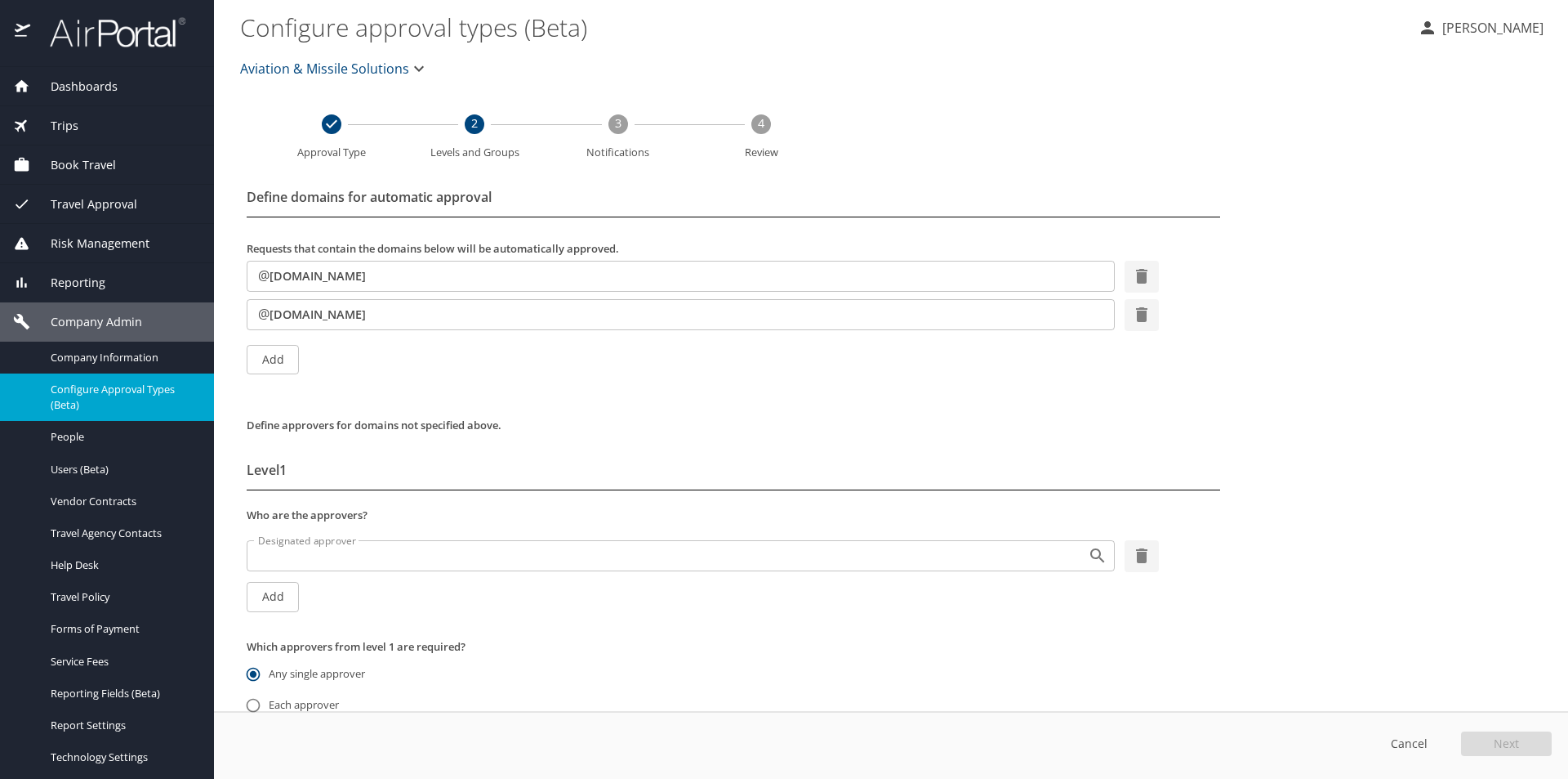
click at [319, 558] on input "Designated approver" at bounding box center [656, 555] width 810 height 21
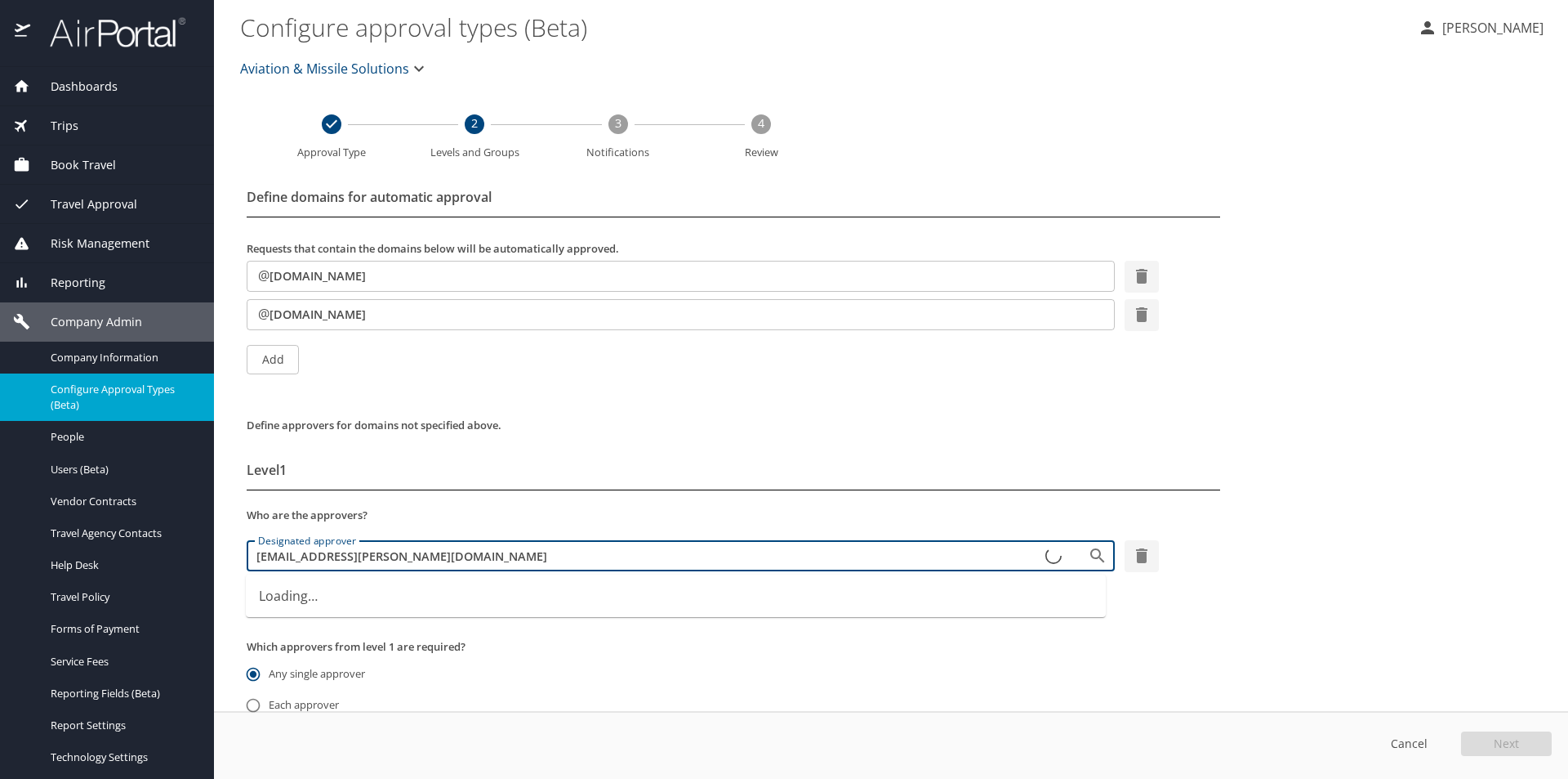
type input "[EMAIL_ADDRESS][PERSON_NAME][DOMAIN_NAME]"
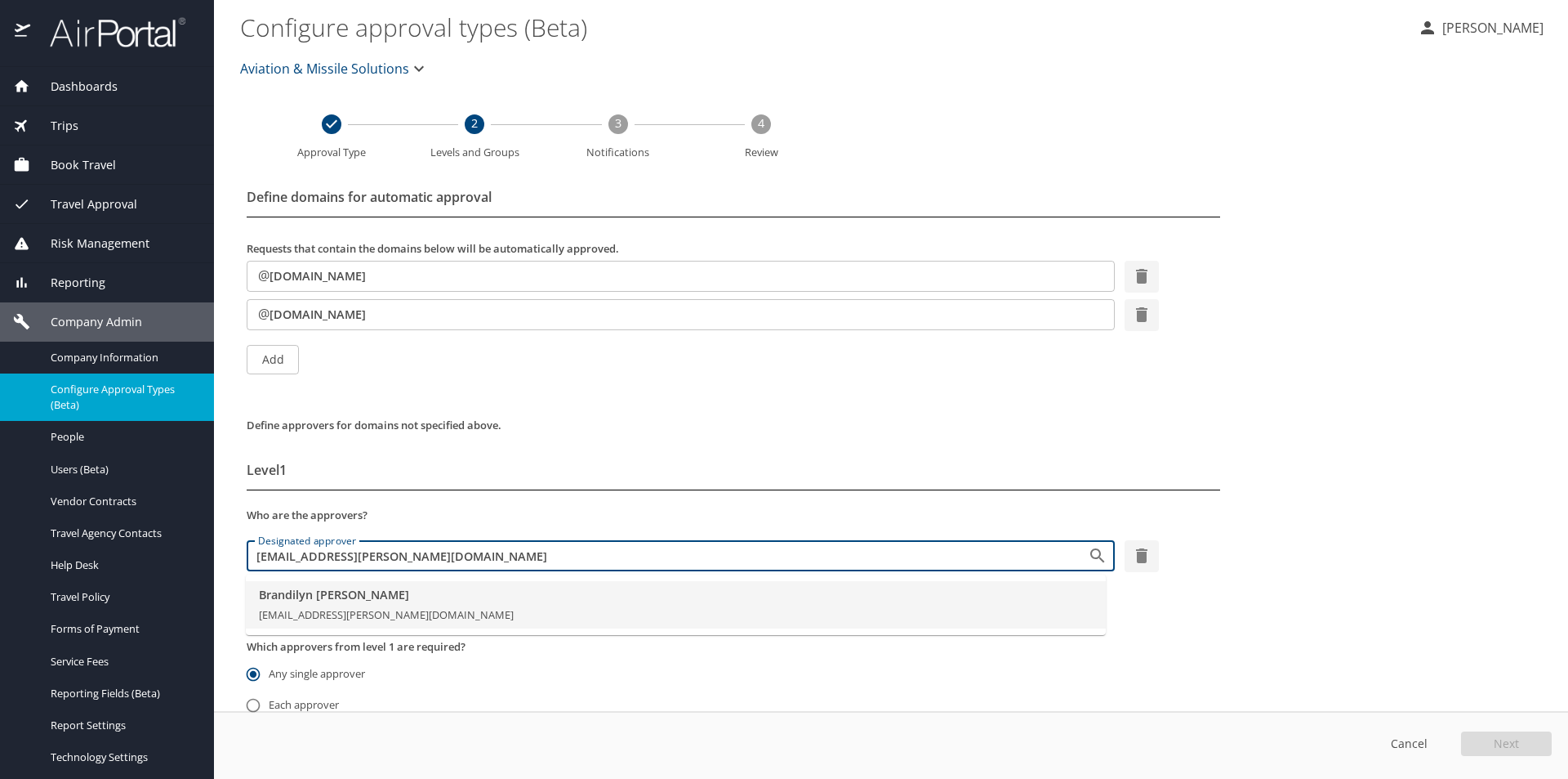
click at [328, 593] on span "[PERSON_NAME]" at bounding box center [676, 595] width 834 height 18
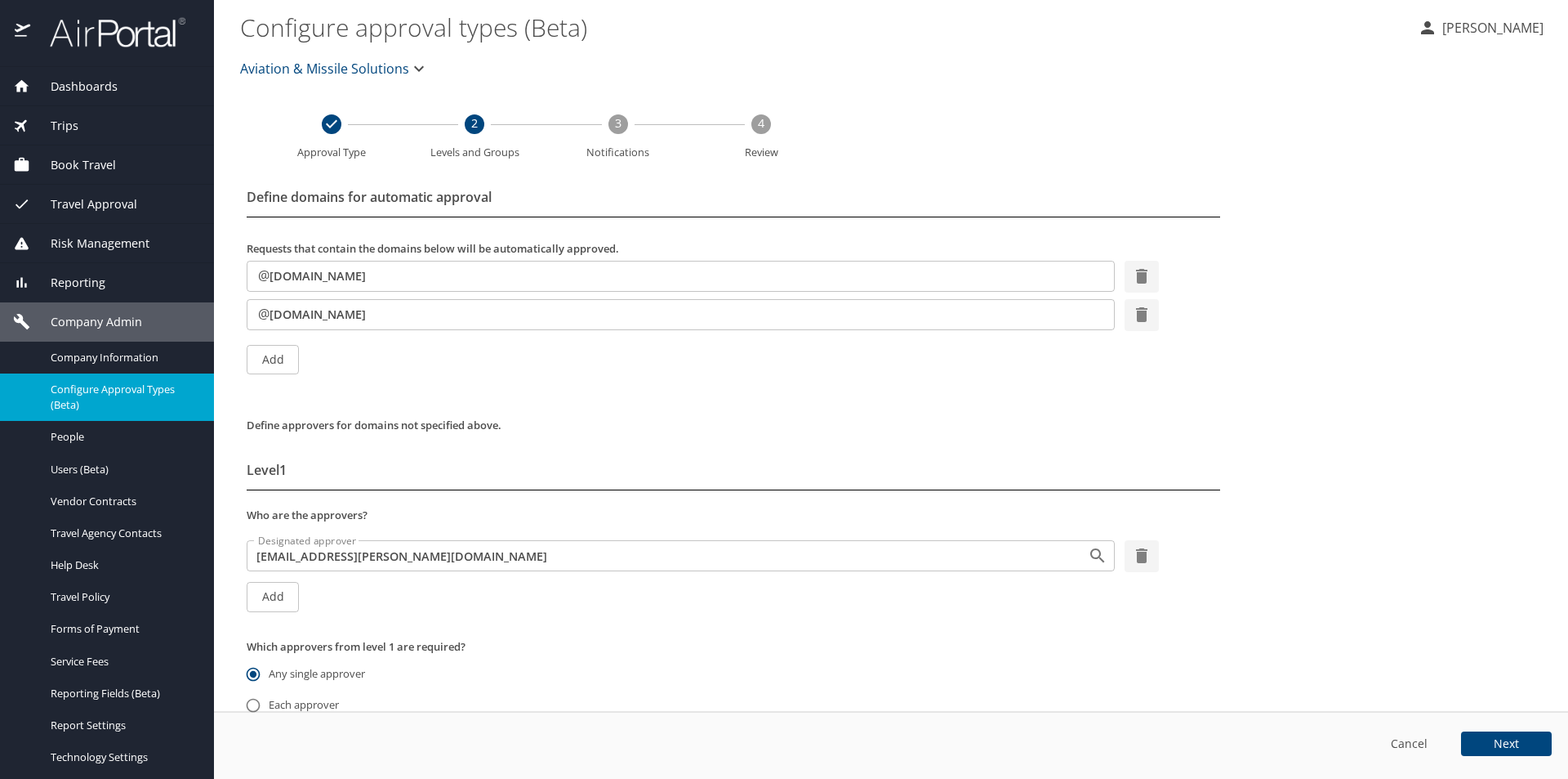
click at [1492, 741] on button "Next" at bounding box center [1507, 743] width 91 height 25
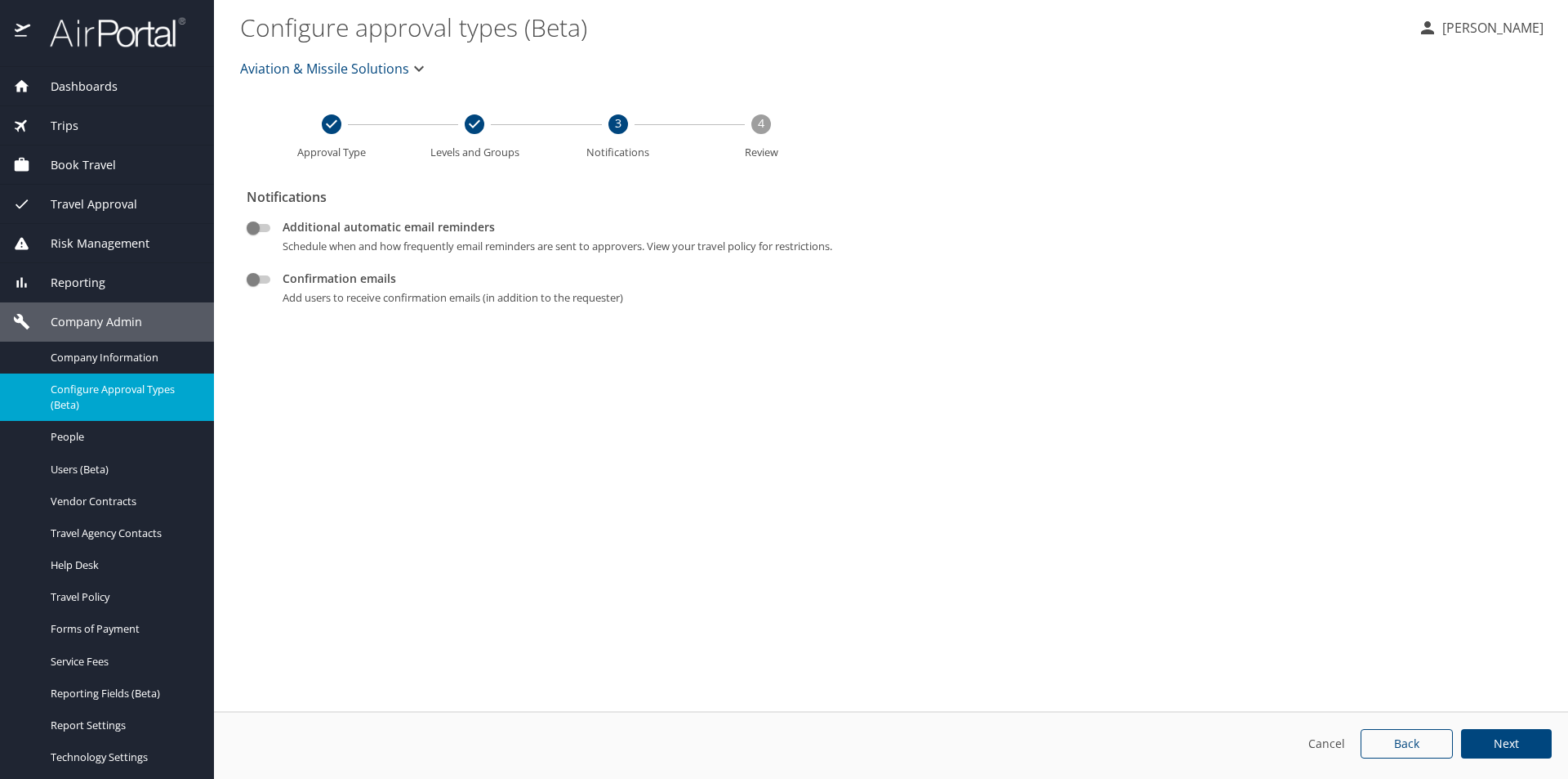
click at [1493, 748] on button "Next" at bounding box center [1507, 744] width 91 height 30
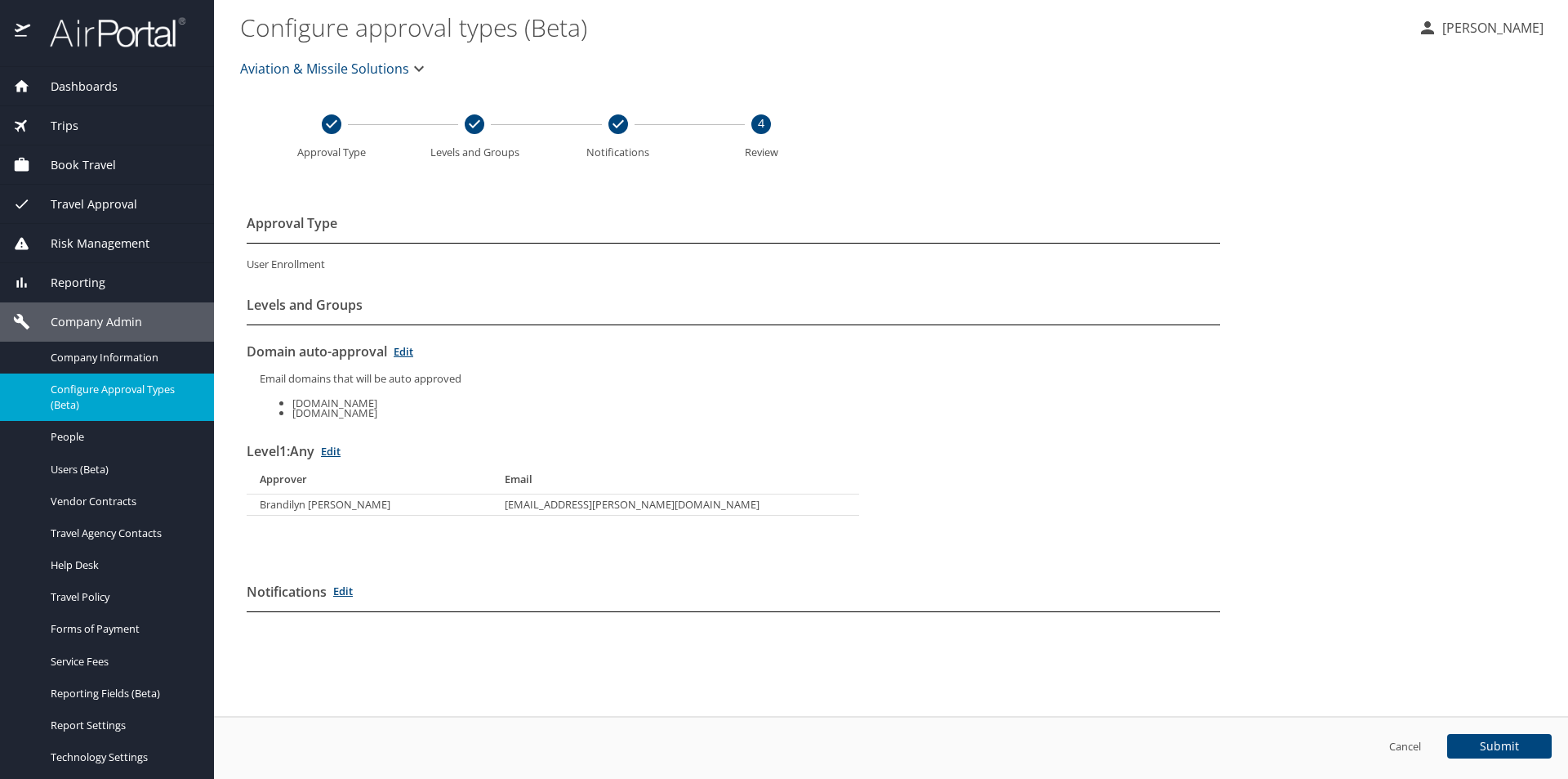
click at [1497, 749] on span "Submit" at bounding box center [1499, 746] width 39 height 11
